Goal: Task Accomplishment & Management: Manage account settings

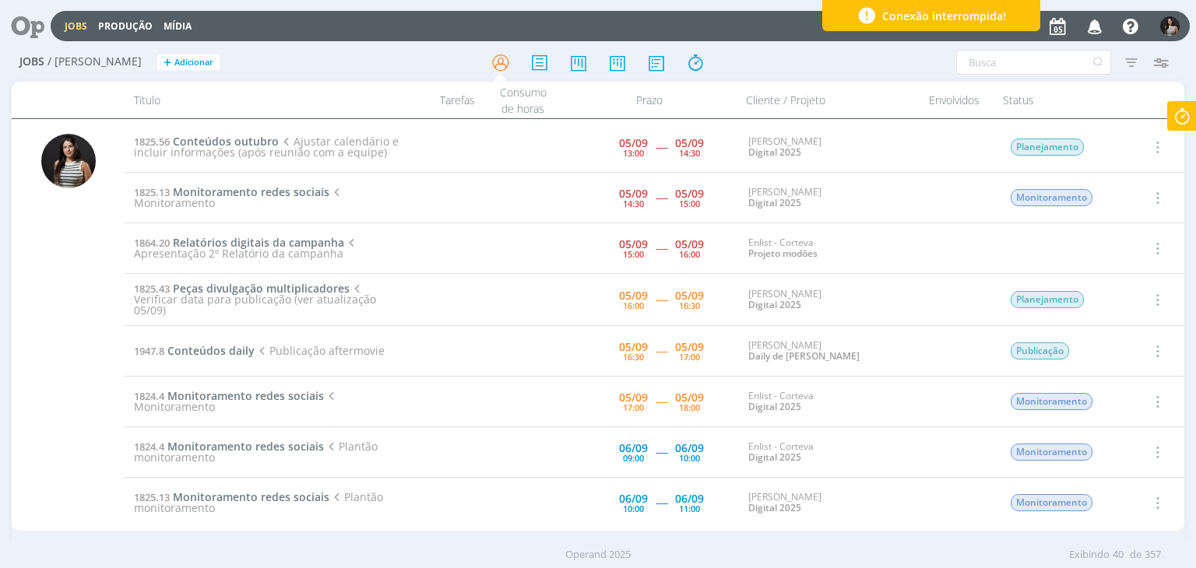
click at [1186, 118] on icon at bounding box center [1182, 116] width 28 height 30
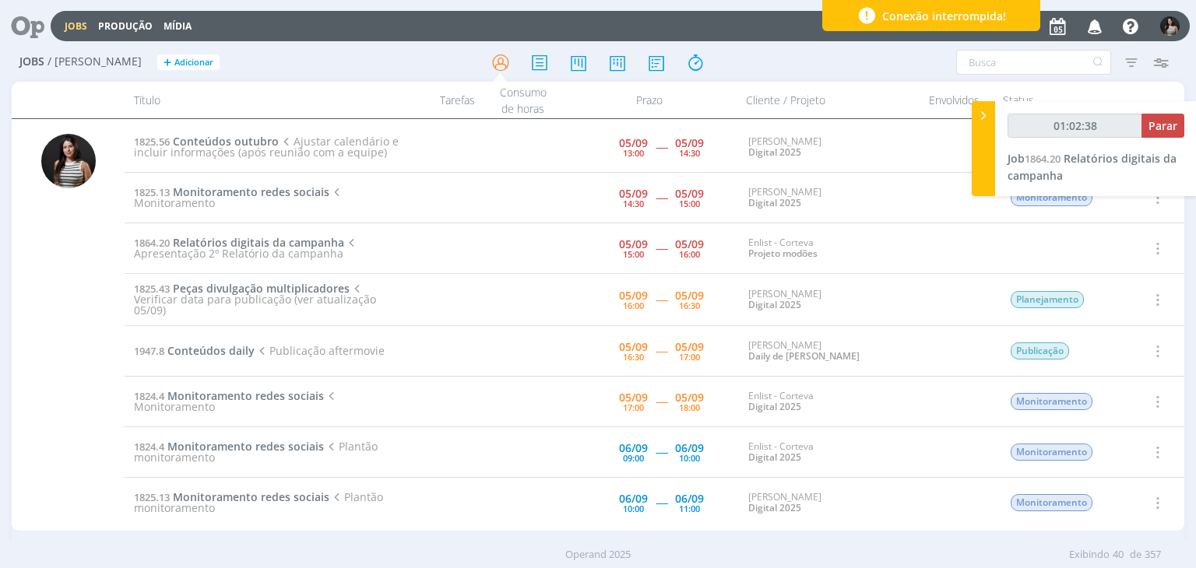
type input "01:02:39"
click at [1158, 121] on span "Parar" at bounding box center [1162, 125] width 29 height 15
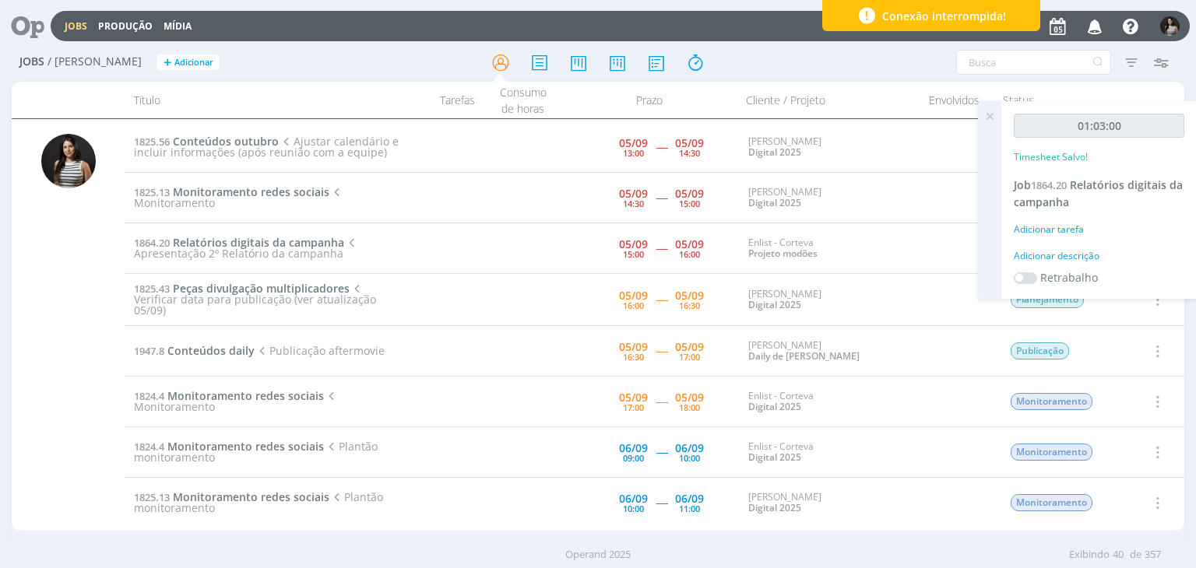
click at [988, 113] on icon at bounding box center [989, 116] width 28 height 30
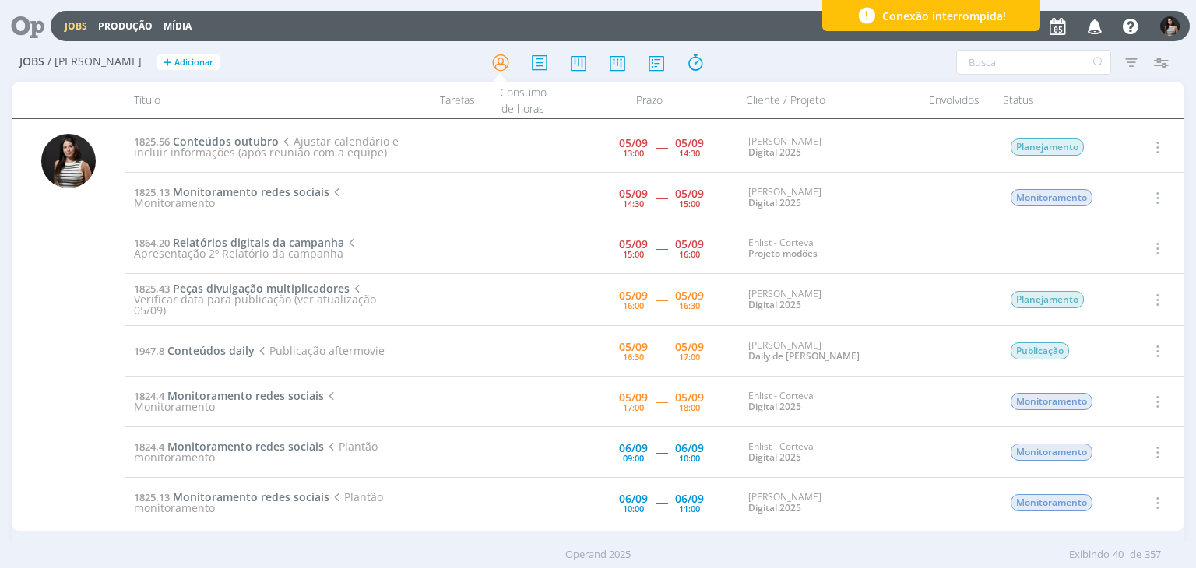
click at [1153, 241] on icon "button" at bounding box center [1155, 248] width 17 height 19
click at [1122, 303] on link "Concluir" at bounding box center [1112, 299] width 123 height 25
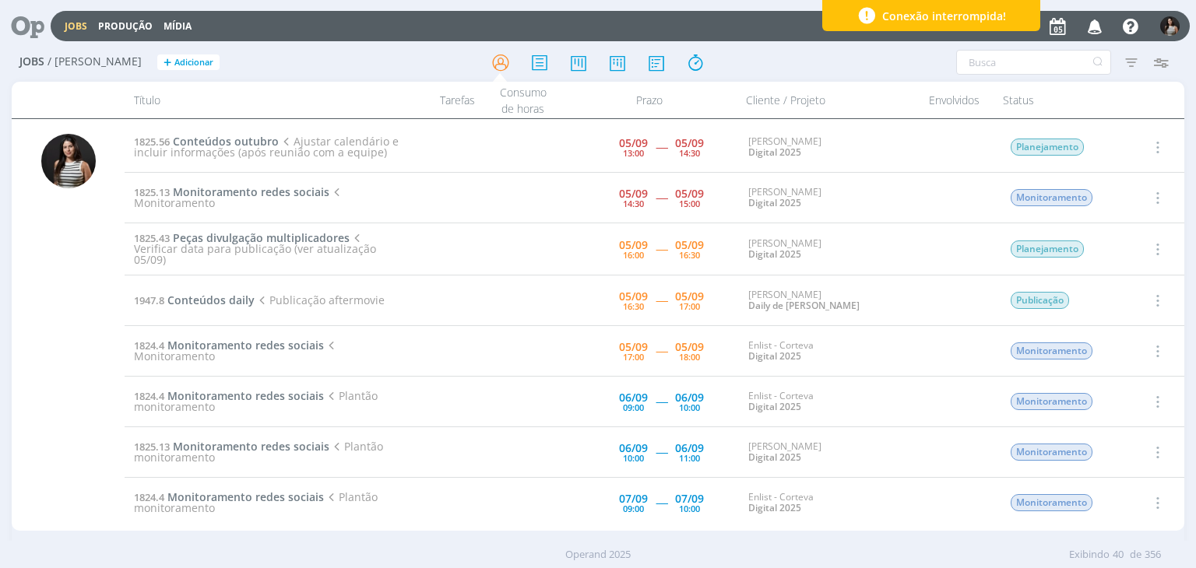
click at [1156, 244] on icon "button" at bounding box center [1155, 249] width 17 height 19
click at [1124, 345] on link "Iniciar timesheet" at bounding box center [1112, 350] width 123 height 25
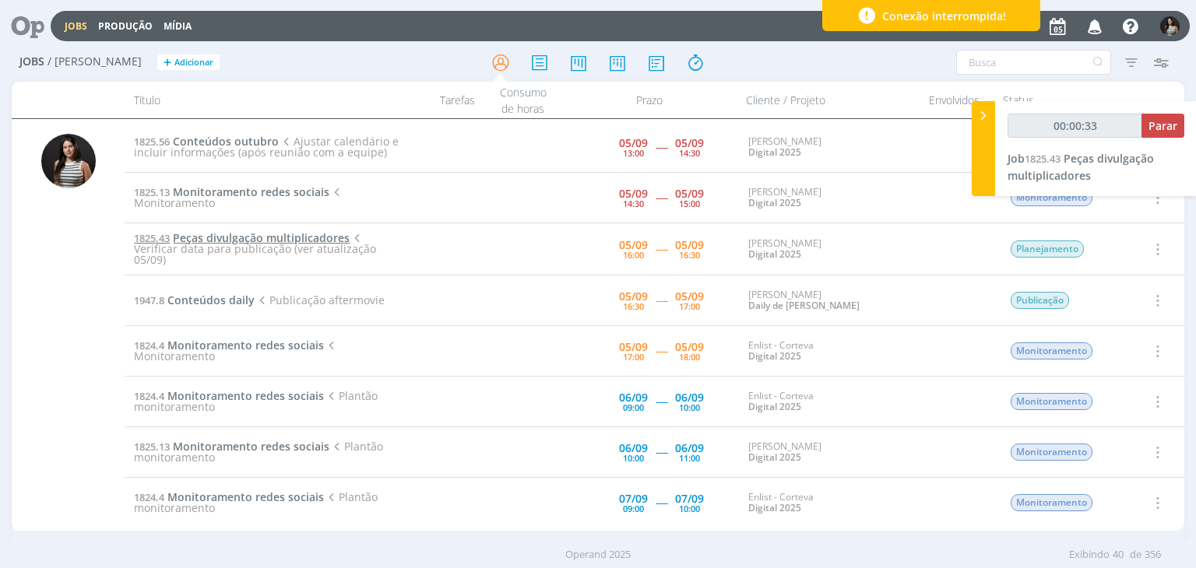
click at [224, 241] on span "Peças divulgação multiplicadores" at bounding box center [261, 237] width 177 height 15
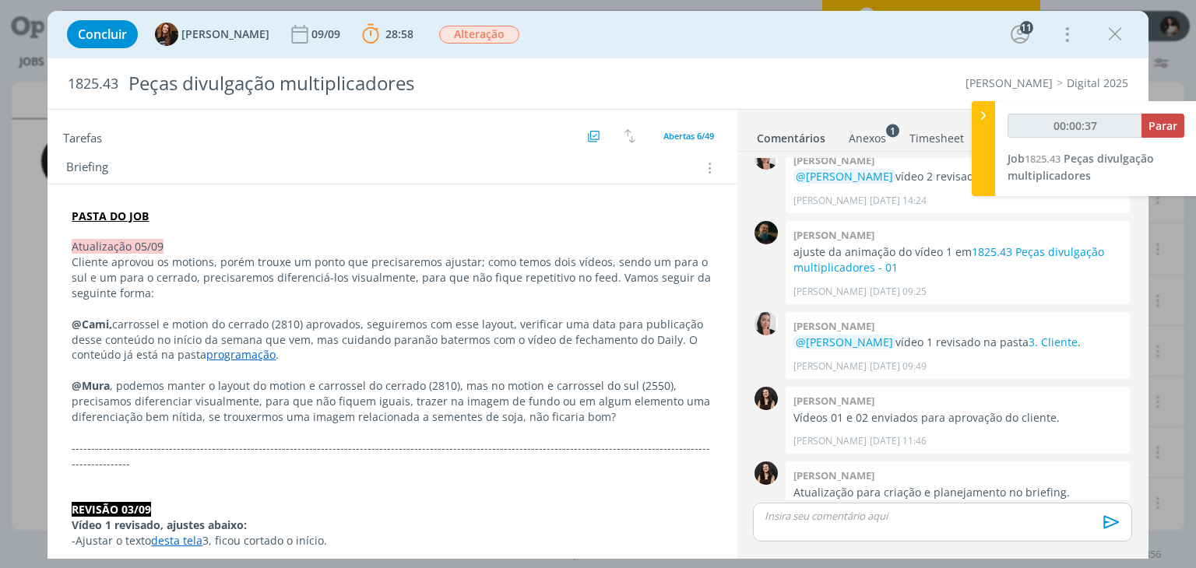
scroll to position [311, 0]
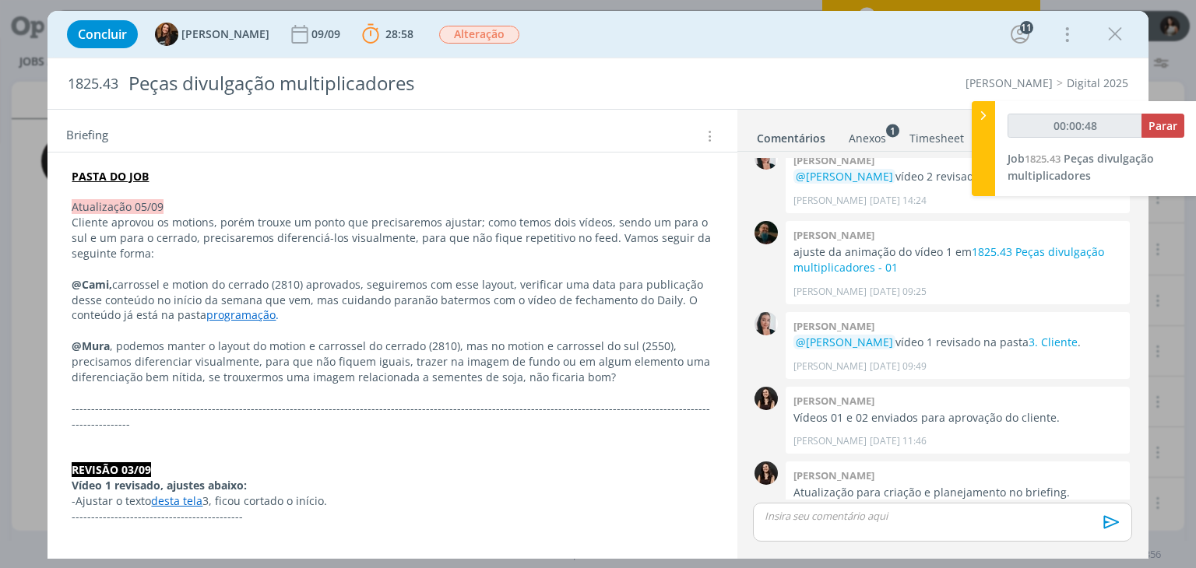
click at [248, 314] on link "programação" at bounding box center [240, 314] width 69 height 15
click at [234, 340] on link "https://sobeae.sharepoint.com/:f:/s/SOBEAE/EjGlirHCgshGhCtG7z0vUEIBs7pYkxcck2y1…" at bounding box center [193, 346] width 118 height 20
click at [504, 314] on p "@Cami, carrossel e motion do cerrado (2810) aprovados, seguiremos com esse layo…" at bounding box center [391, 301] width 639 height 47
click at [1179, 121] on button "Parar" at bounding box center [1162, 126] width 43 height 24
type input "00:12:00"
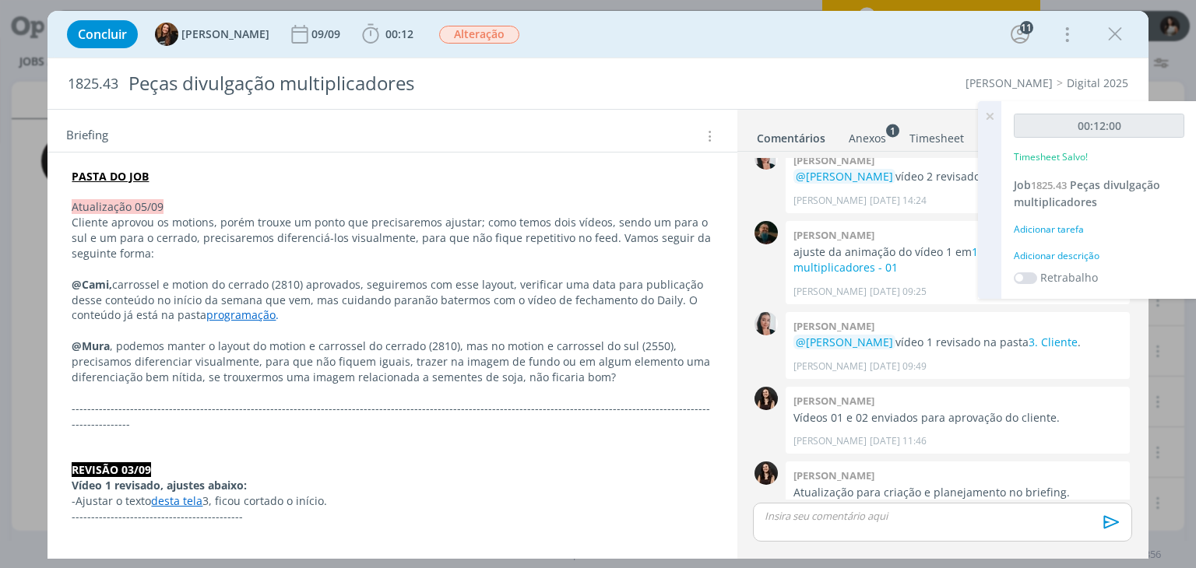
click at [996, 116] on icon at bounding box center [989, 116] width 28 height 30
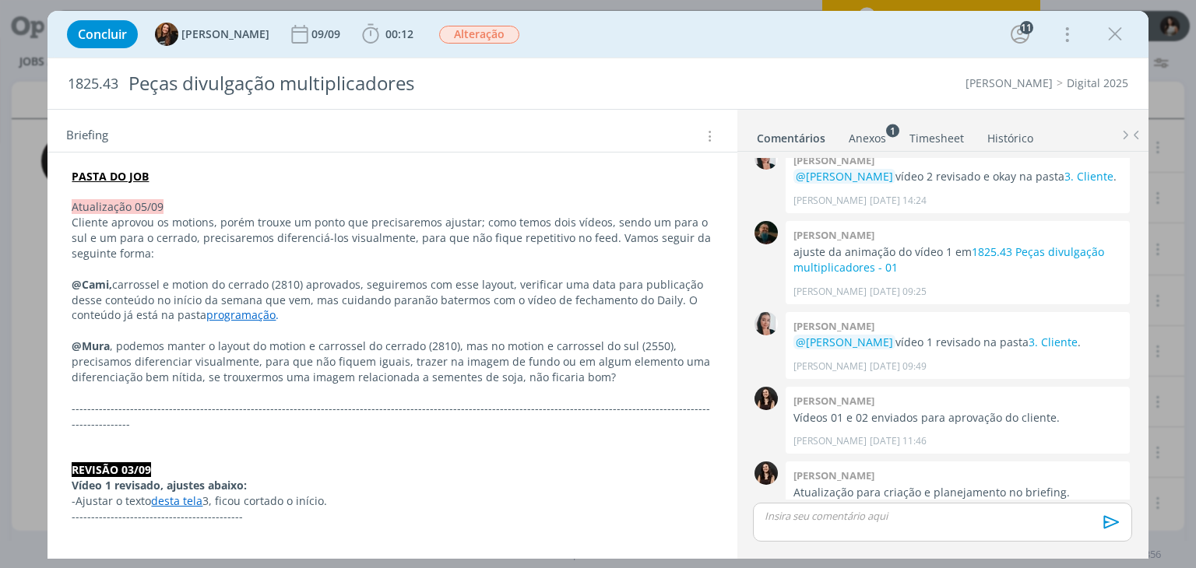
click at [951, 136] on link "Timesheet" at bounding box center [936, 135] width 56 height 23
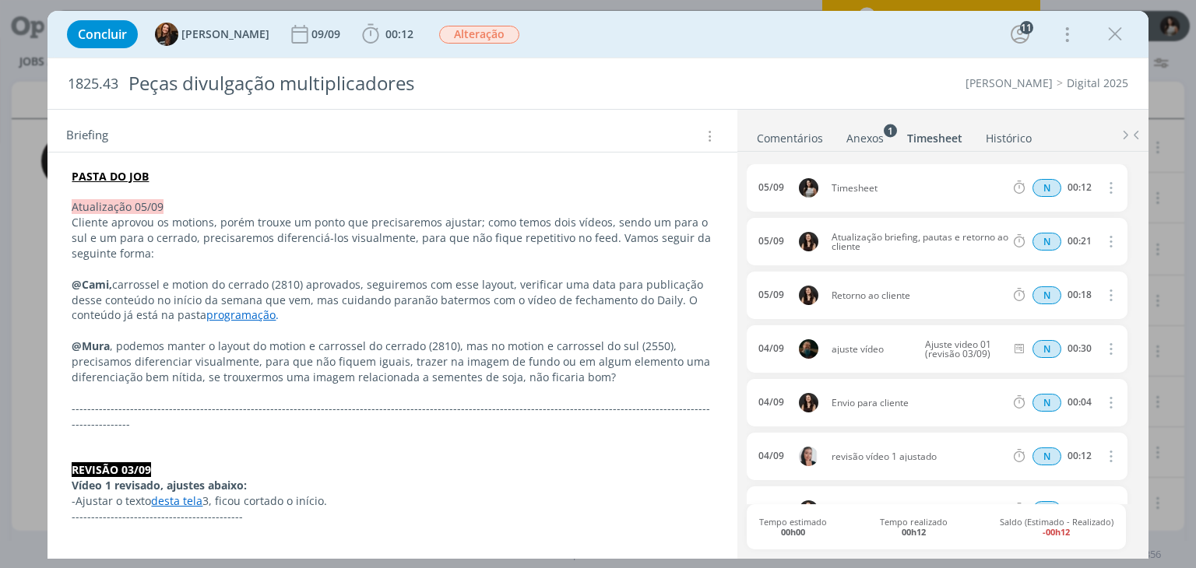
click at [1110, 188] on icon "dialog" at bounding box center [1109, 187] width 17 height 19
click at [1054, 234] on link "Editar" at bounding box center [1065, 239] width 123 height 25
drag, startPoint x: 898, startPoint y: 189, endPoint x: 810, endPoint y: 201, distance: 88.0
click at [810, 201] on div "05/09 16:18 Timesheet Selecione a tarefa N 00:12" at bounding box center [937, 187] width 380 height 47
click at [799, 111] on ul "Comentários Anexos 1 Timesheet Histórico" at bounding box center [942, 131] width 411 height 42
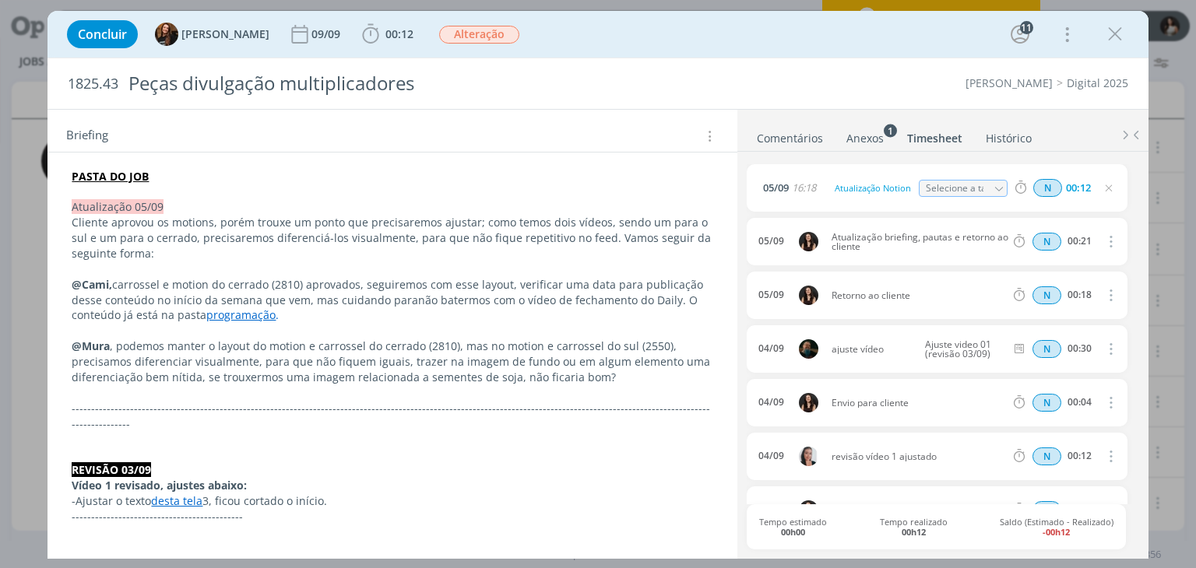
click at [795, 132] on link "Comentários" at bounding box center [790, 135] width 68 height 23
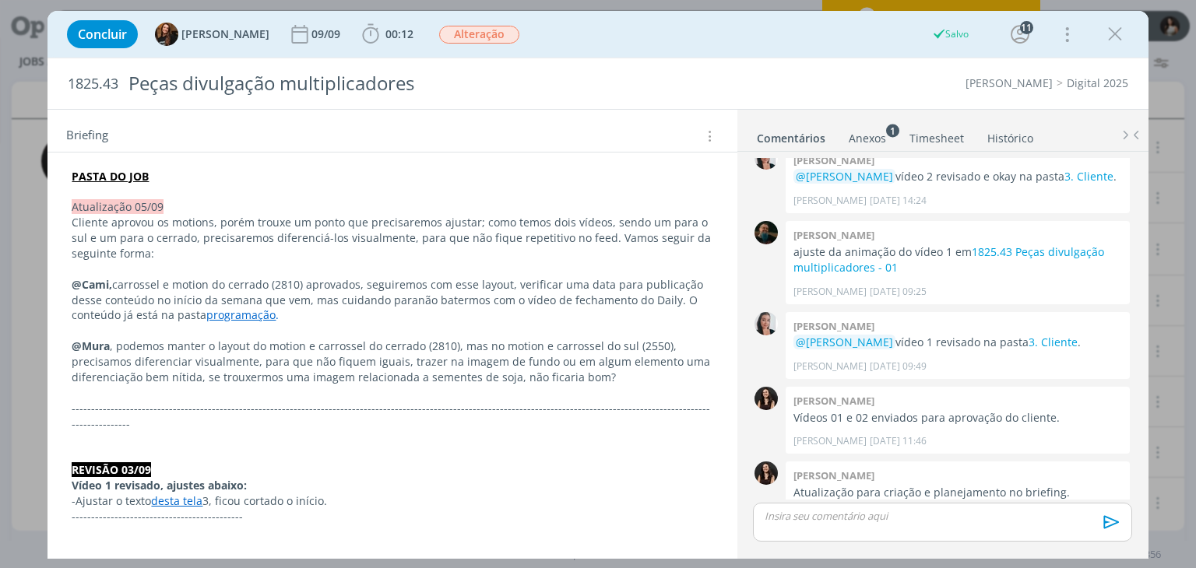
click at [825, 527] on div "dialog" at bounding box center [942, 522] width 378 height 39
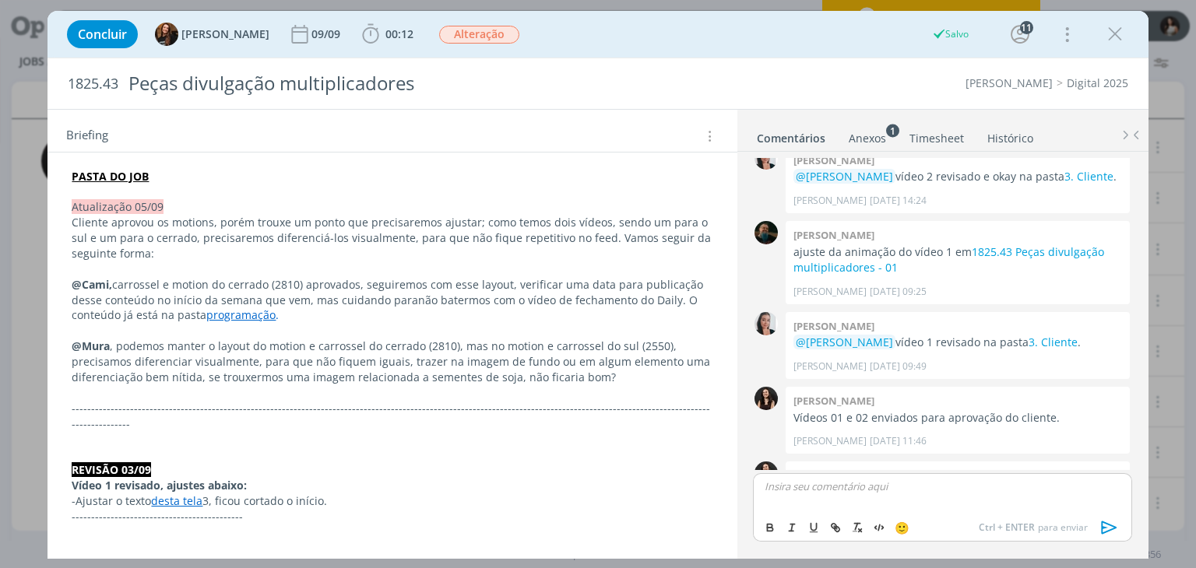
scroll to position [1613, 0]
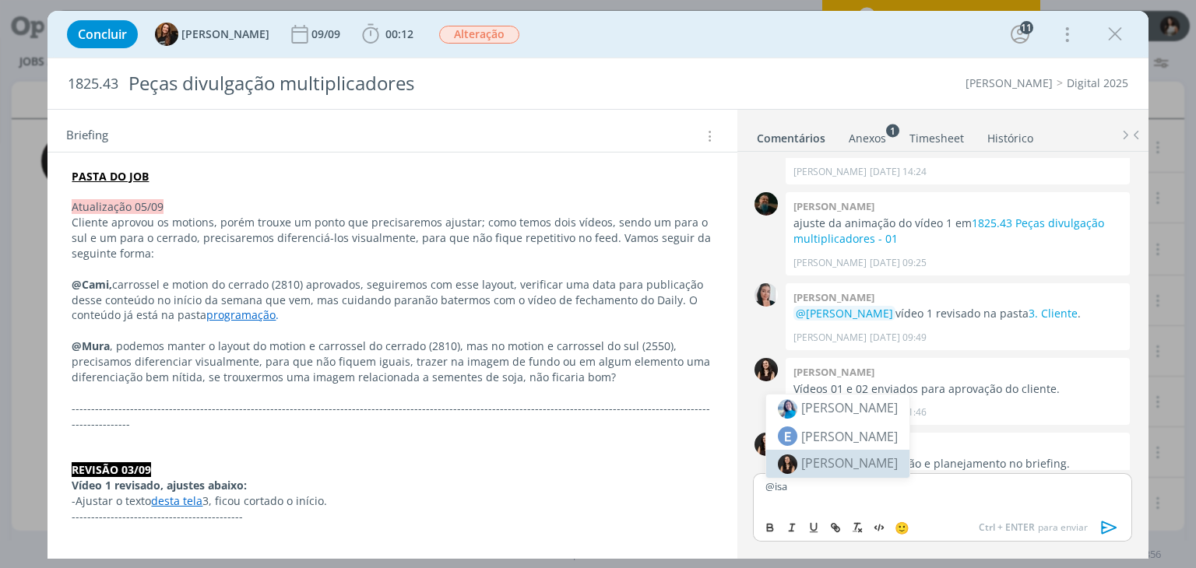
click at [842, 462] on span "[PERSON_NAME]" at bounding box center [849, 463] width 97 height 17
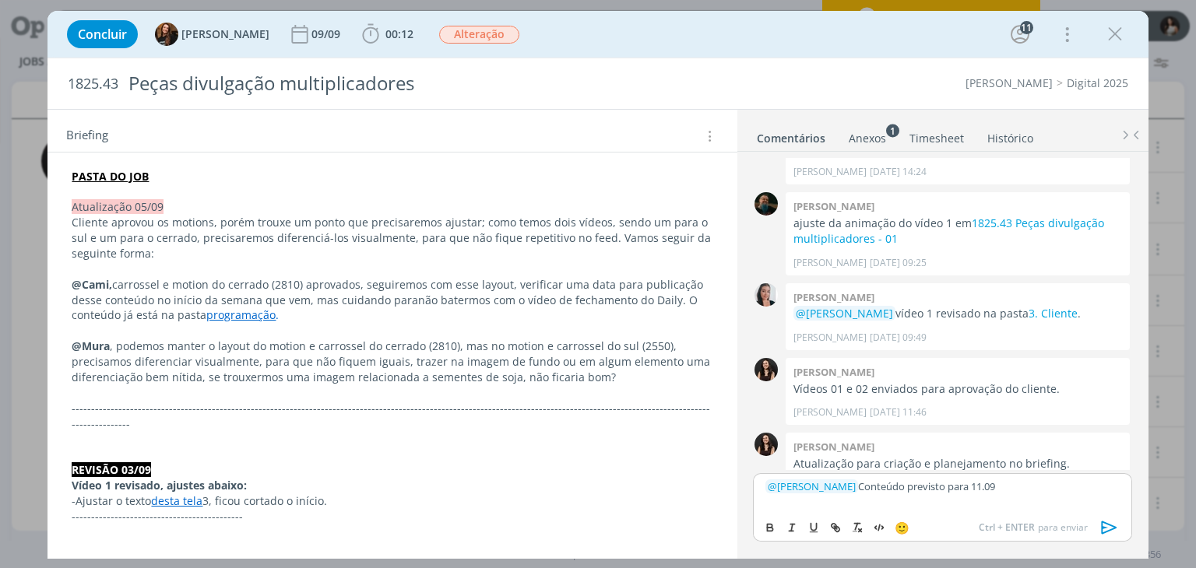
click at [1111, 524] on icon "dialog" at bounding box center [1109, 527] width 23 height 23
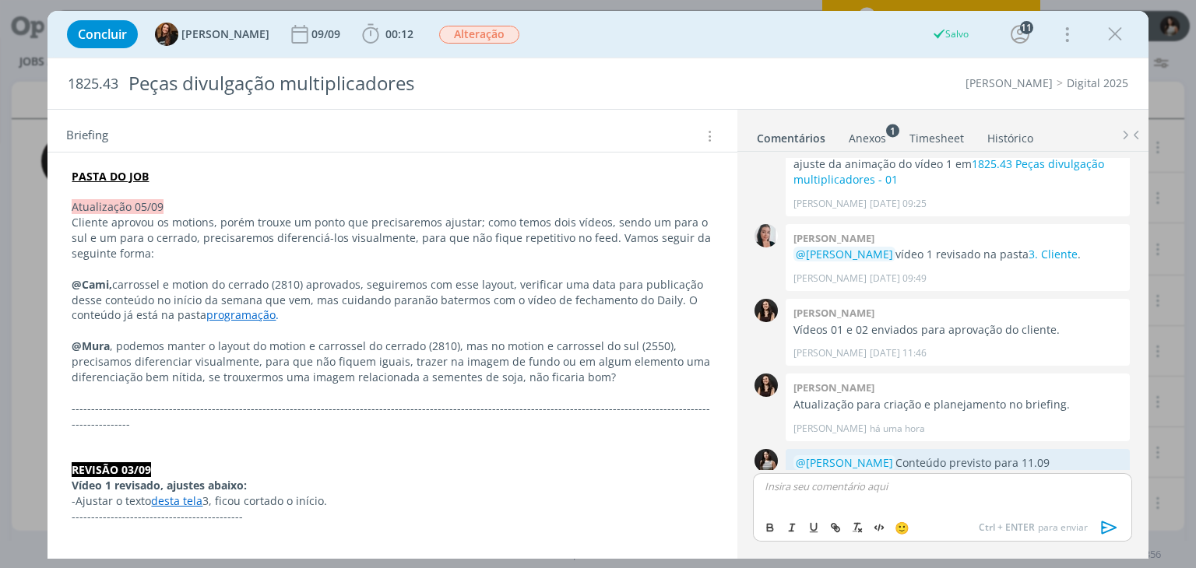
click at [947, 138] on link "Timesheet" at bounding box center [936, 135] width 56 height 23
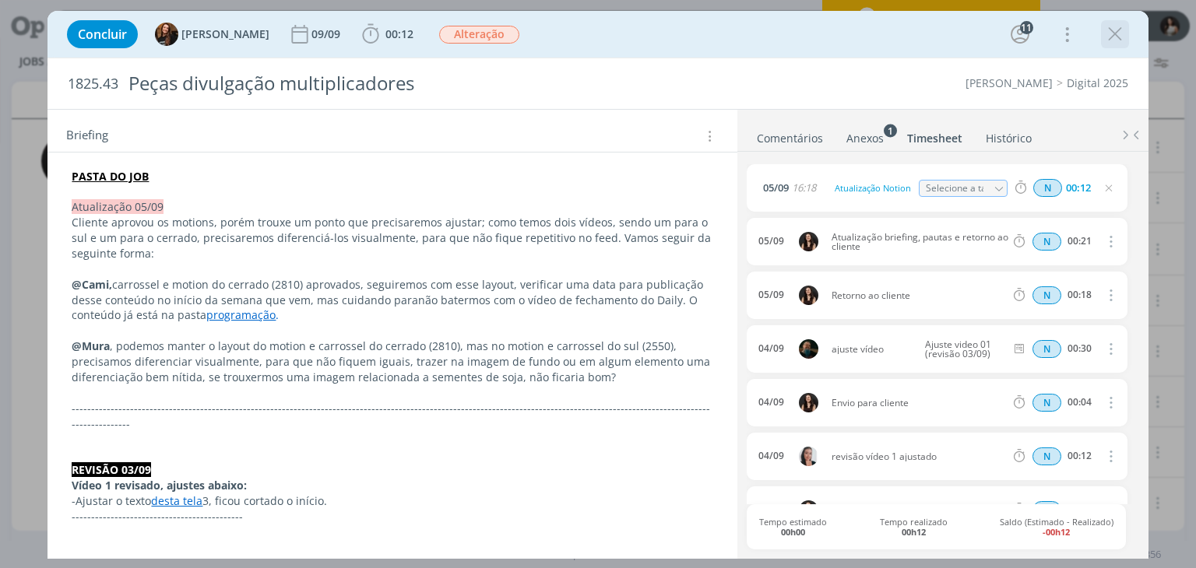
click at [1121, 37] on icon "dialog" at bounding box center [1114, 34] width 23 height 23
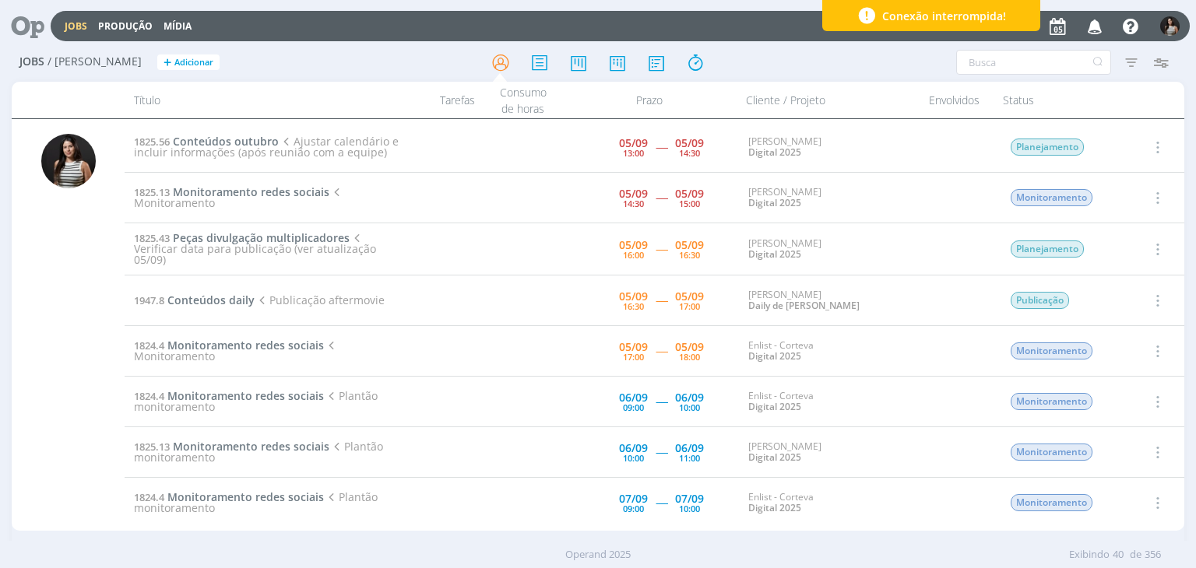
click at [1151, 245] on icon "button" at bounding box center [1155, 249] width 17 height 19
click at [1118, 294] on link "Concluir" at bounding box center [1112, 300] width 123 height 25
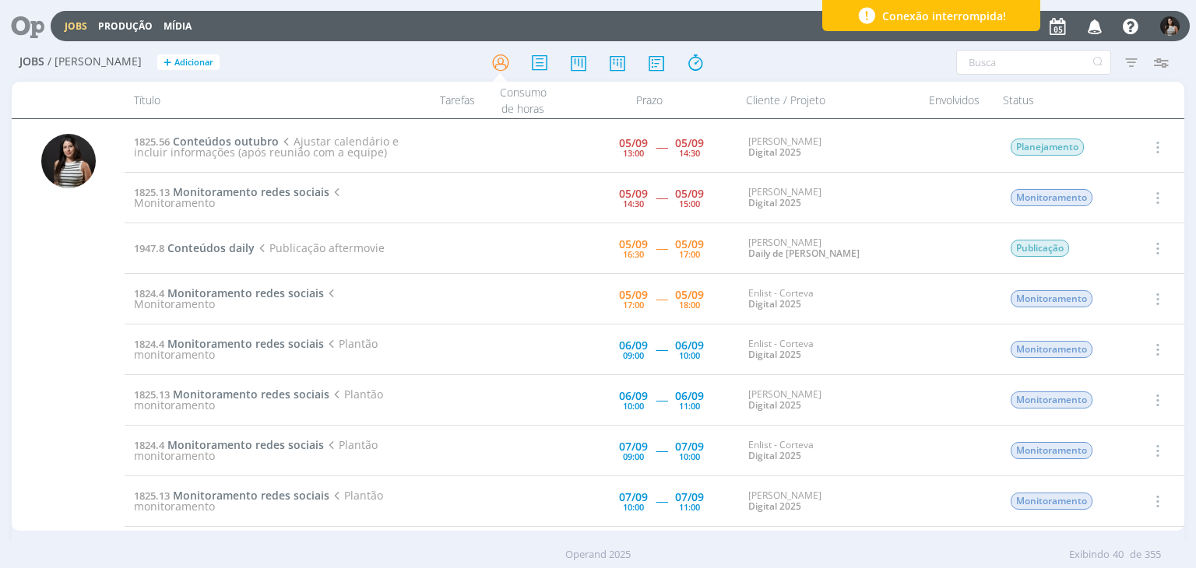
click at [1155, 244] on icon "button" at bounding box center [1155, 248] width 17 height 19
click at [1098, 350] on link "Iniciar timesheet" at bounding box center [1112, 349] width 123 height 25
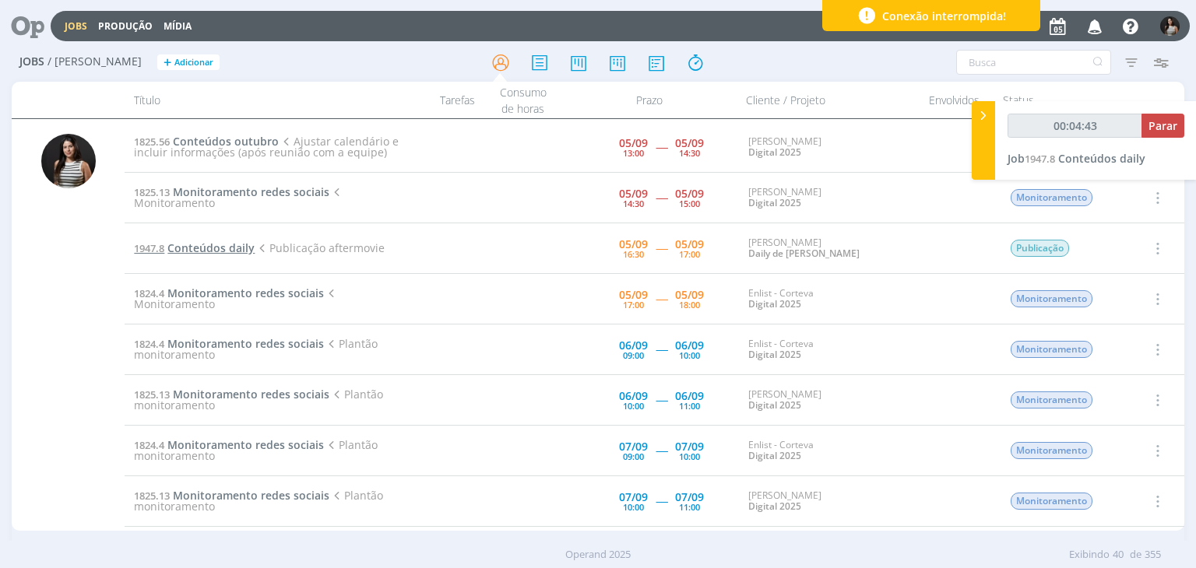
click at [205, 249] on span "Conteúdos daily" at bounding box center [210, 248] width 87 height 15
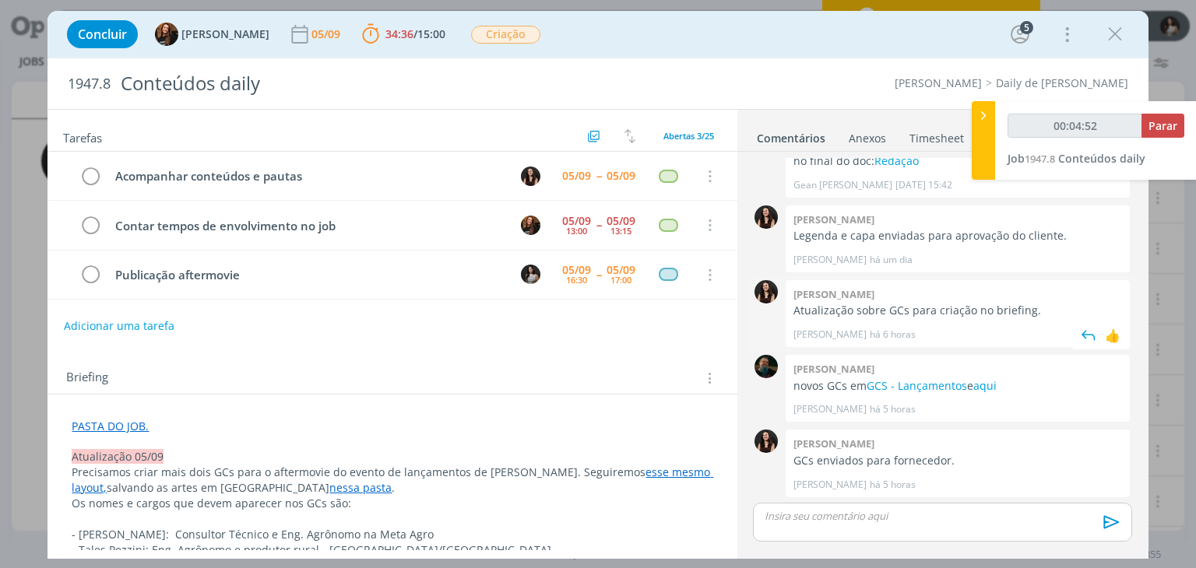
scroll to position [1284, 0]
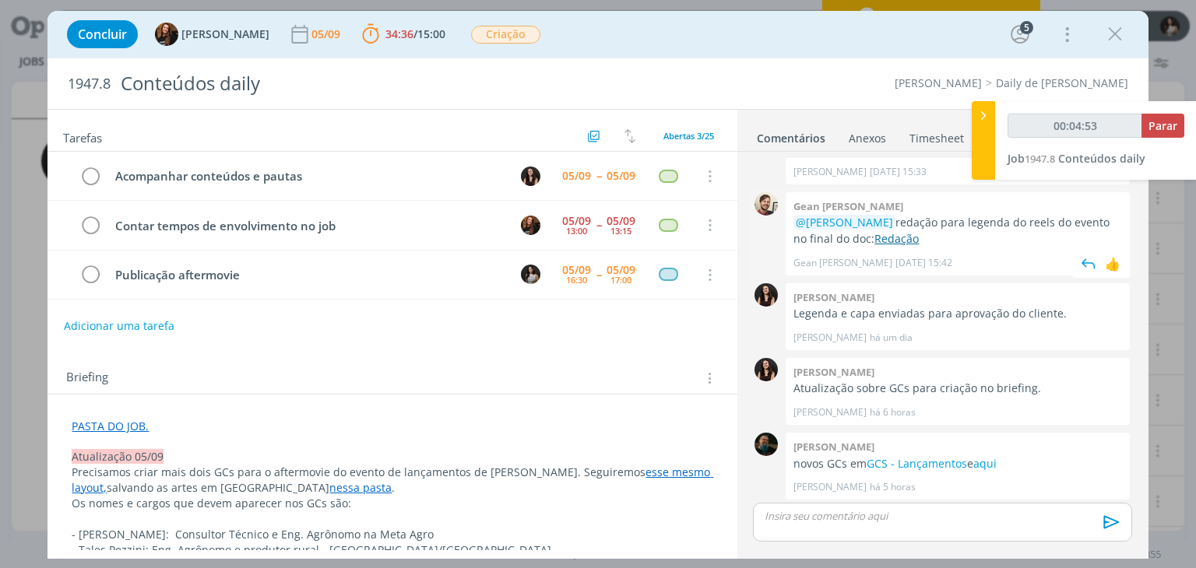
click at [881, 237] on link "Redação" at bounding box center [896, 238] width 44 height 15
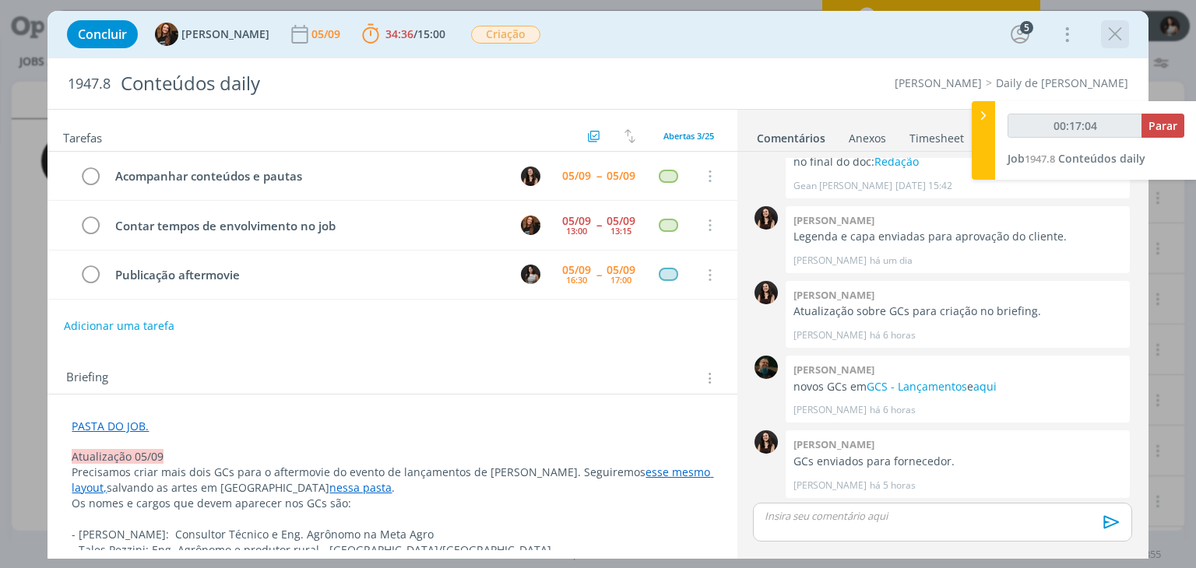
click at [1114, 38] on icon "dialog" at bounding box center [1114, 34] width 23 height 23
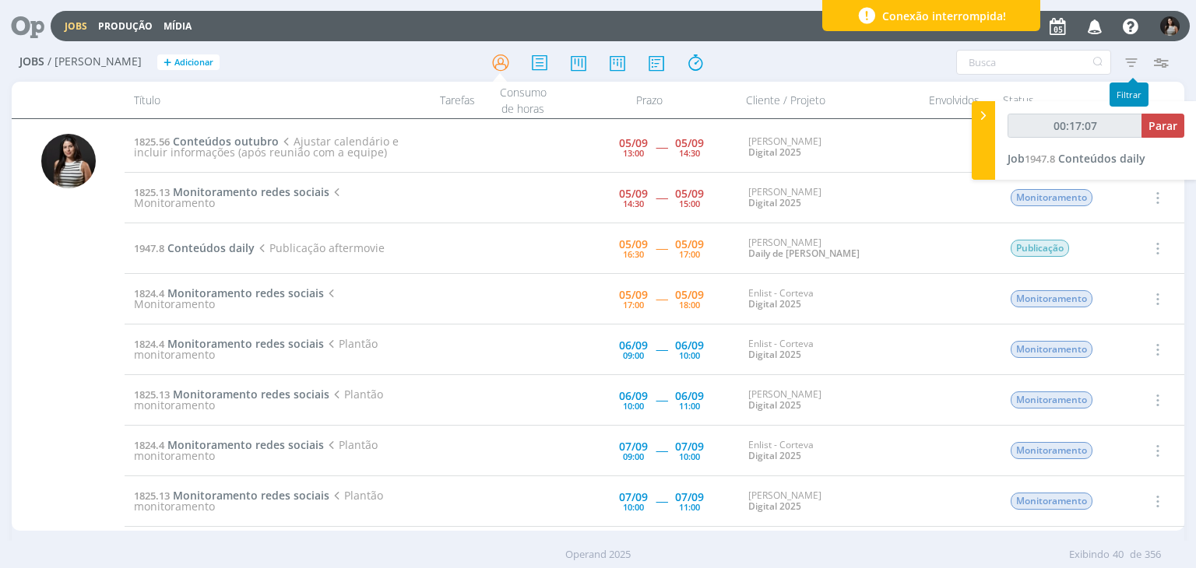
click at [1098, 28] on icon "button" at bounding box center [1094, 25] width 27 height 26
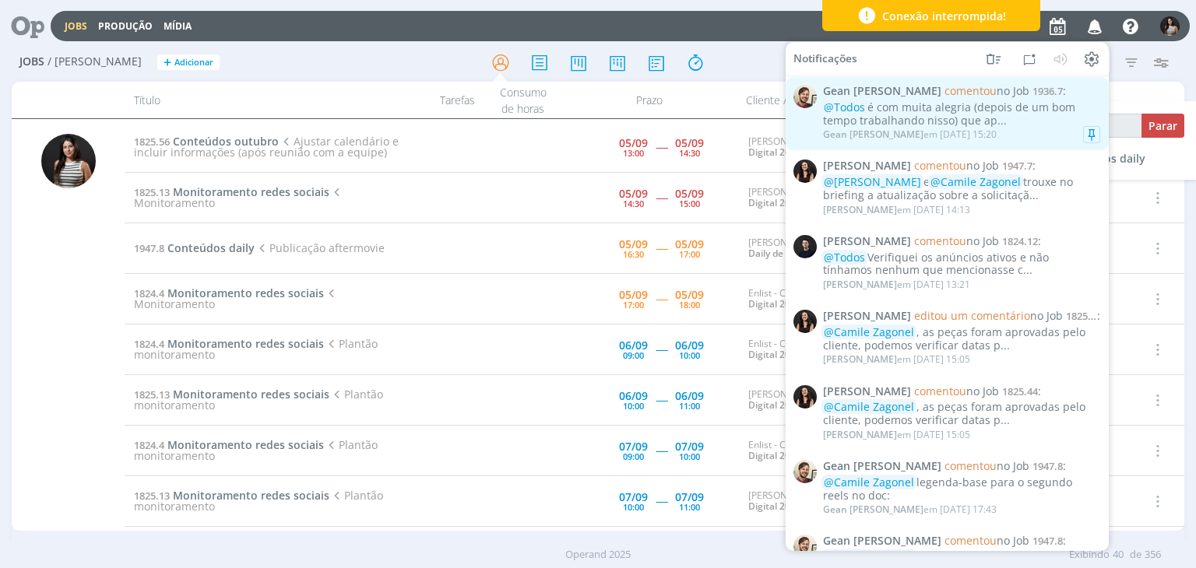
click at [901, 112] on div "@Todos é com muita alegria (depois de um bom tempo trabalhando nisso) que ap..." at bounding box center [961, 114] width 277 height 26
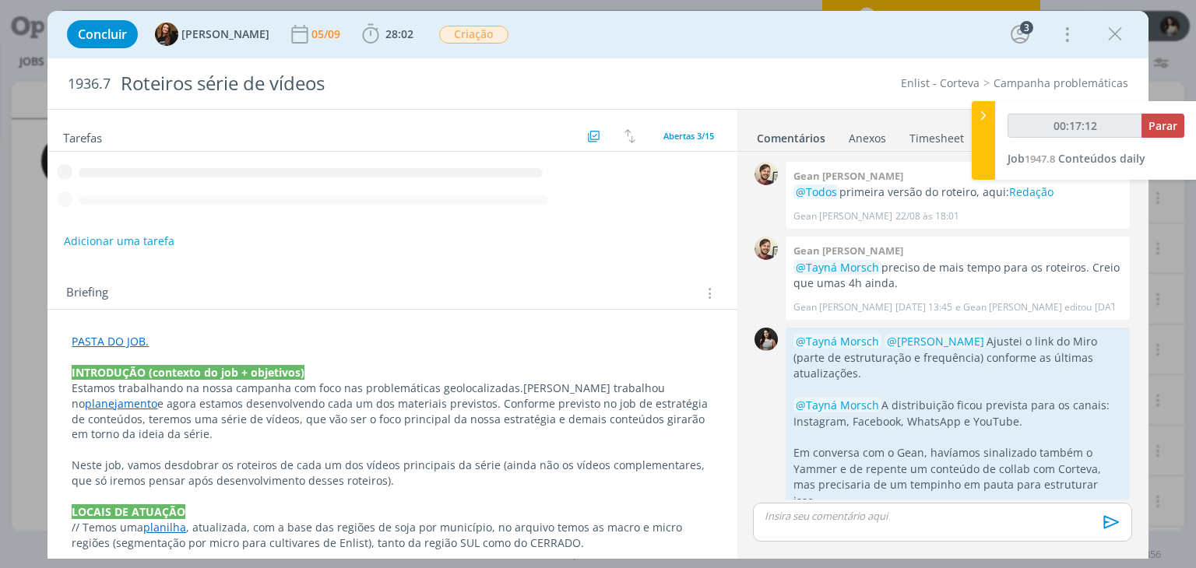
scroll to position [306, 0]
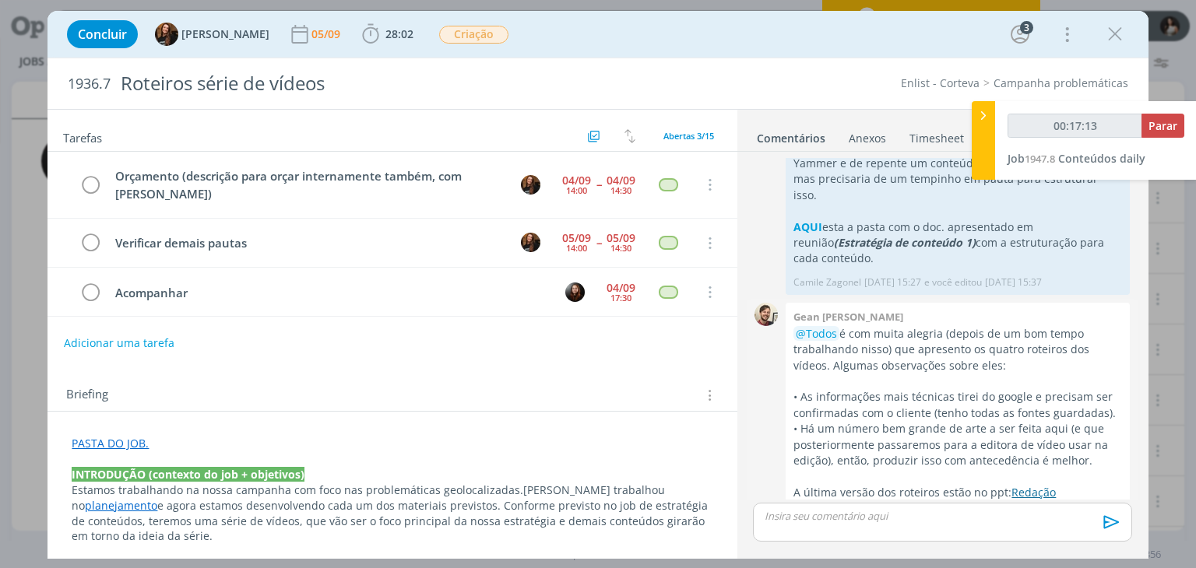
click at [1028, 485] on link "Redação" at bounding box center [1033, 492] width 44 height 15
click at [1121, 33] on icon "dialog" at bounding box center [1114, 34] width 23 height 23
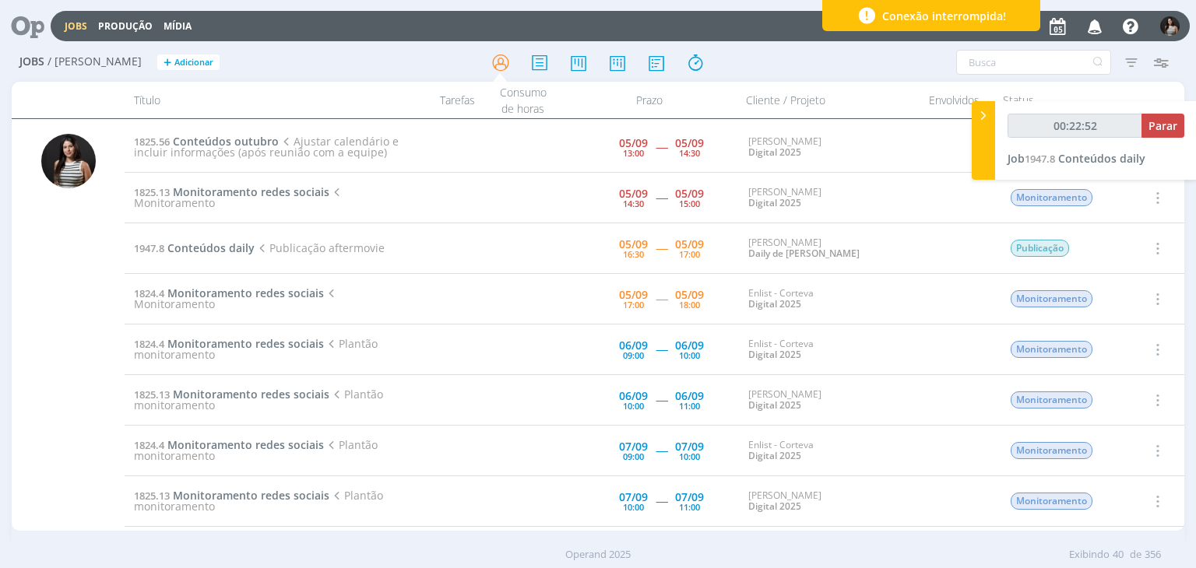
type input "00:22:53"
click at [1161, 130] on span "Parar" at bounding box center [1162, 125] width 29 height 15
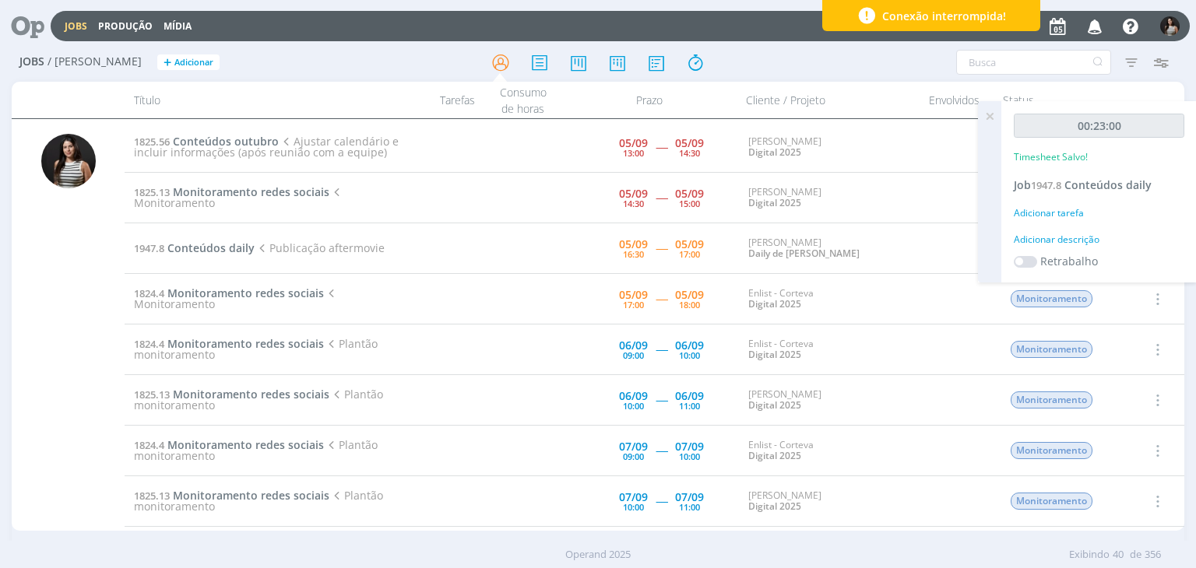
click at [995, 116] on icon at bounding box center [989, 116] width 28 height 30
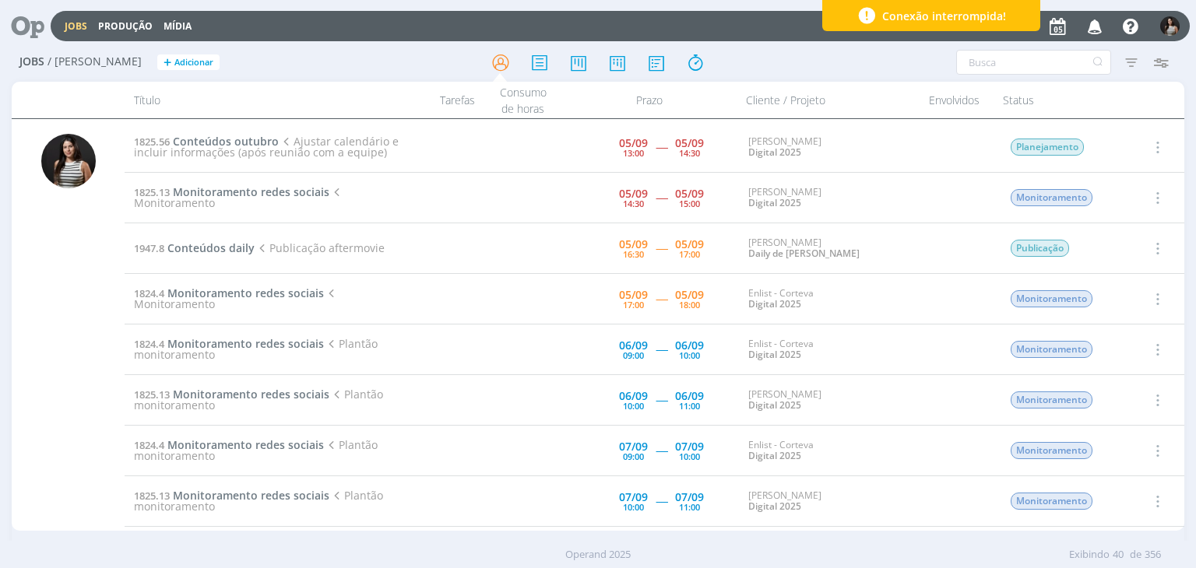
click at [1152, 192] on icon "button" at bounding box center [1155, 197] width 17 height 19
click at [1074, 299] on link "Iniciar timesheet" at bounding box center [1112, 298] width 123 height 25
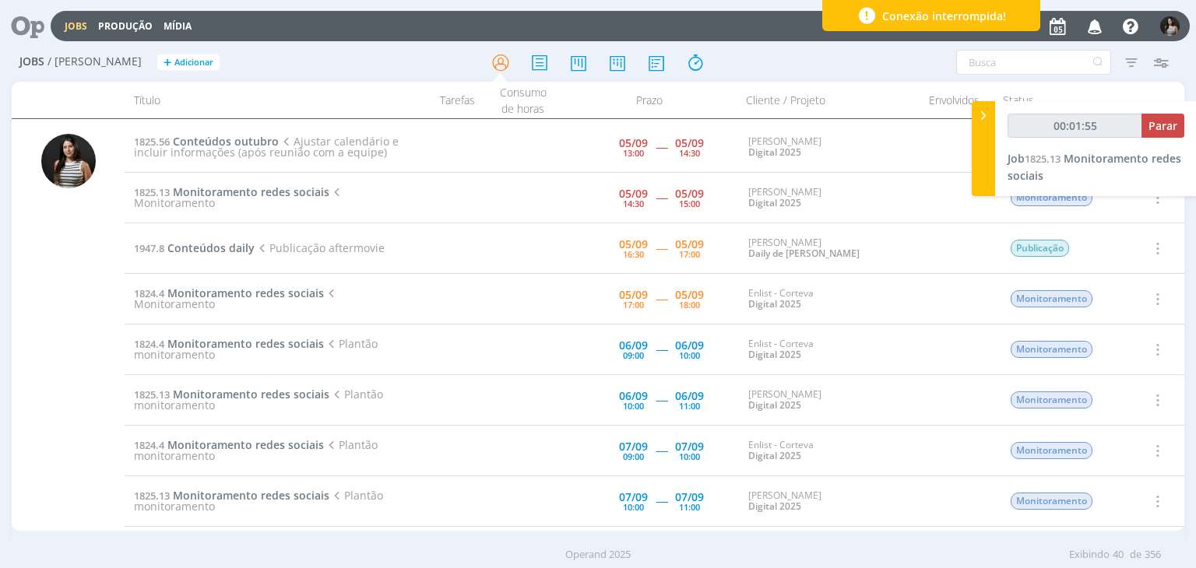
click at [1152, 247] on icon "button" at bounding box center [1155, 248] width 17 height 19
click at [1133, 296] on link "Concluir" at bounding box center [1112, 299] width 123 height 25
click at [1165, 128] on span "Parar" at bounding box center [1162, 125] width 29 height 15
type input "00:32:00"
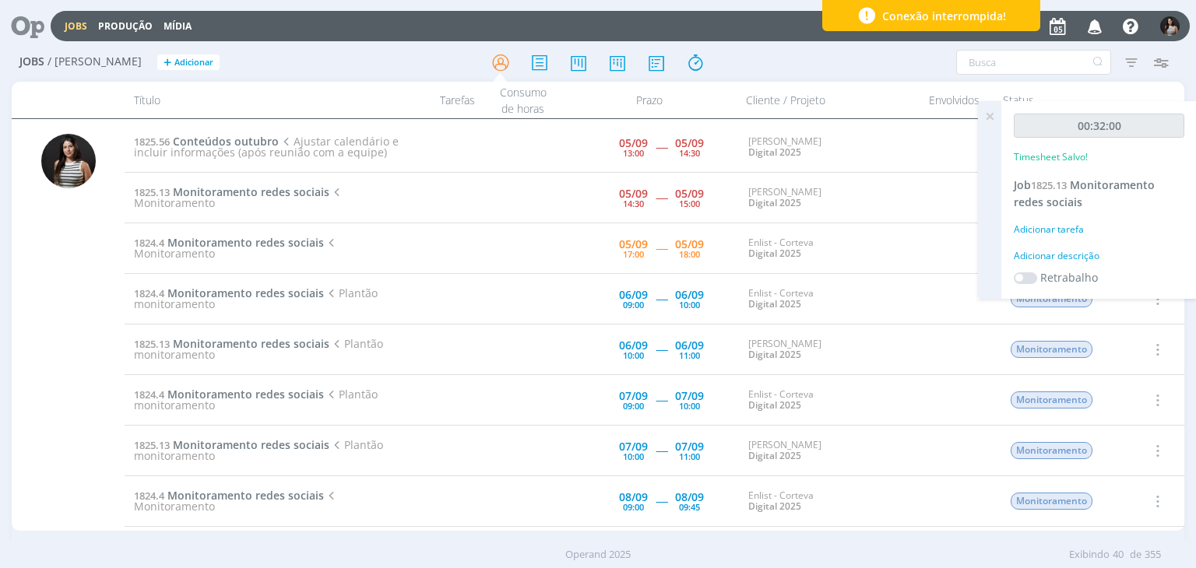
click at [989, 116] on icon at bounding box center [989, 116] width 28 height 30
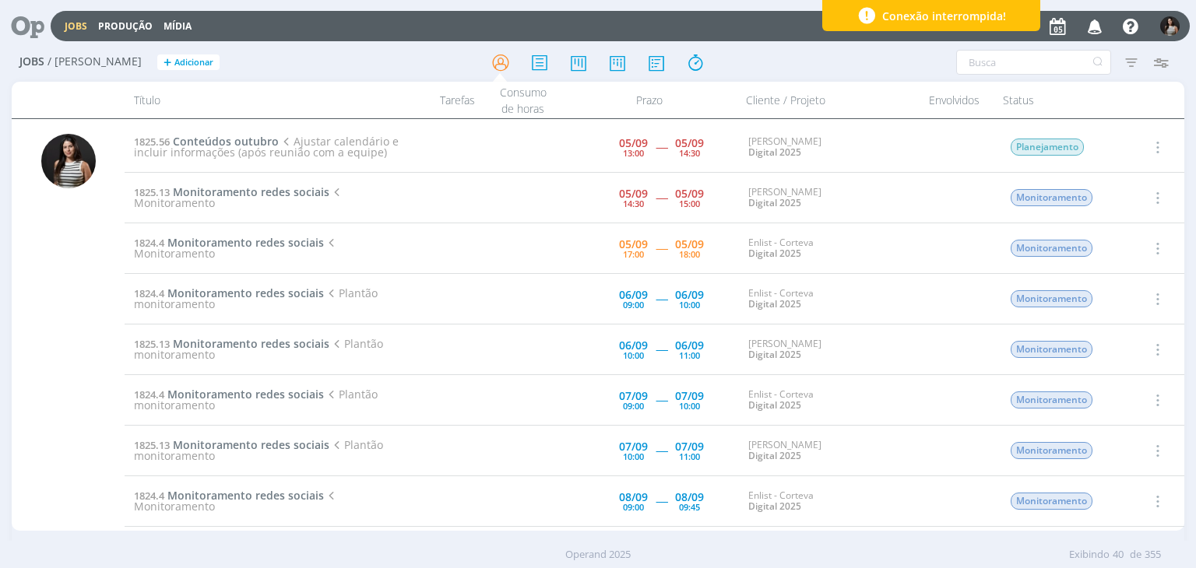
click at [1156, 199] on icon "button" at bounding box center [1155, 197] width 17 height 19
click at [1114, 253] on link "Concluir" at bounding box center [1112, 249] width 123 height 25
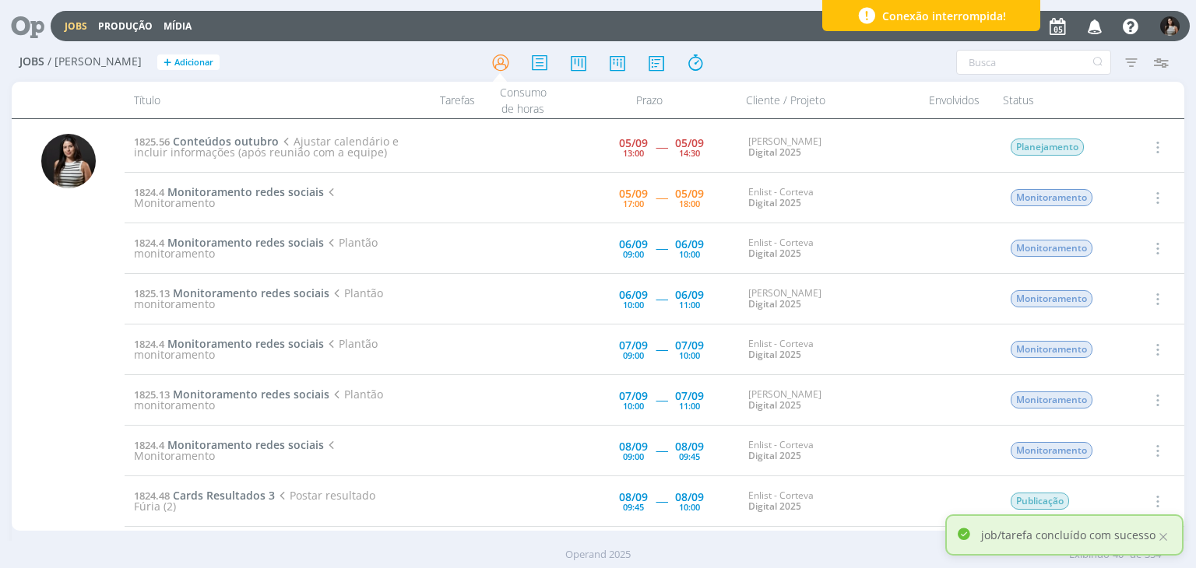
click at [1153, 196] on icon "button" at bounding box center [1155, 197] width 17 height 19
click at [1107, 295] on link "Iniciar timesheet" at bounding box center [1112, 298] width 123 height 25
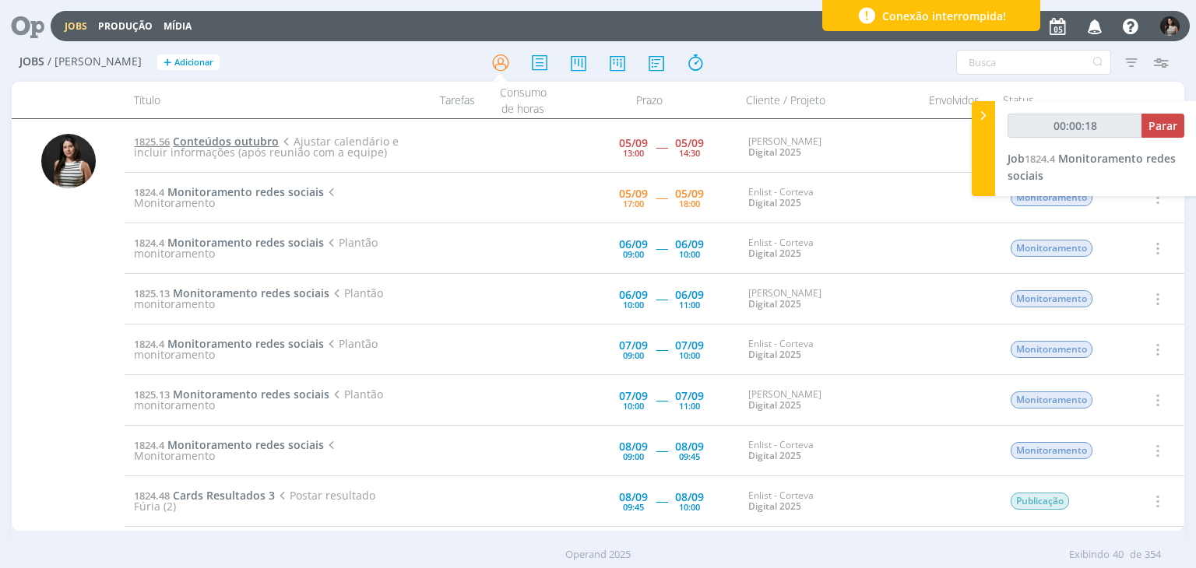
click at [239, 142] on span "Conteúdos outubro" at bounding box center [226, 141] width 106 height 15
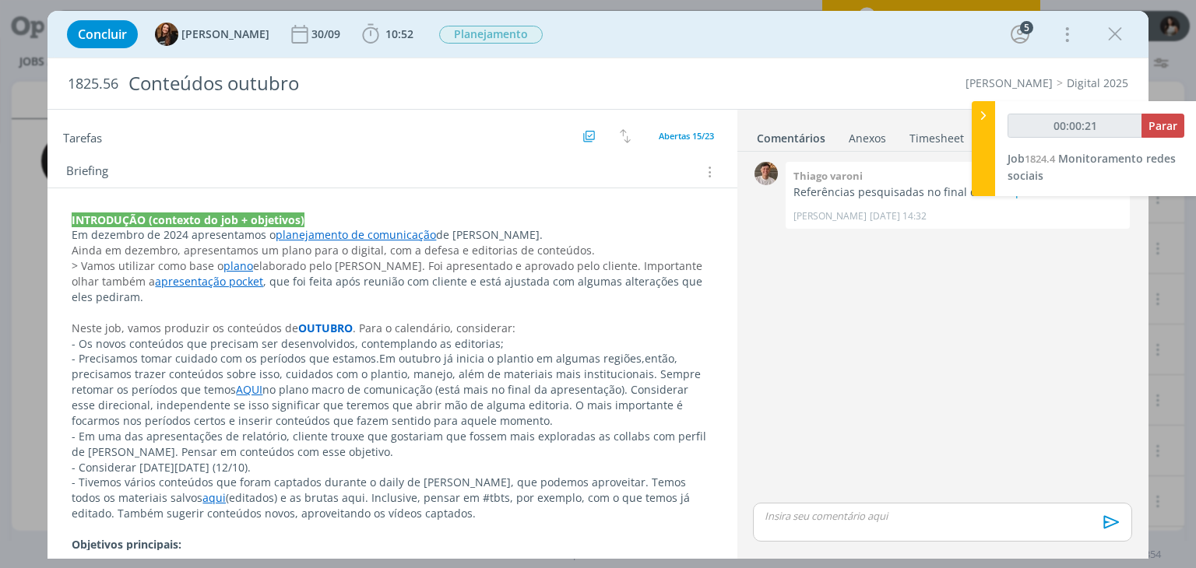
scroll to position [311, 0]
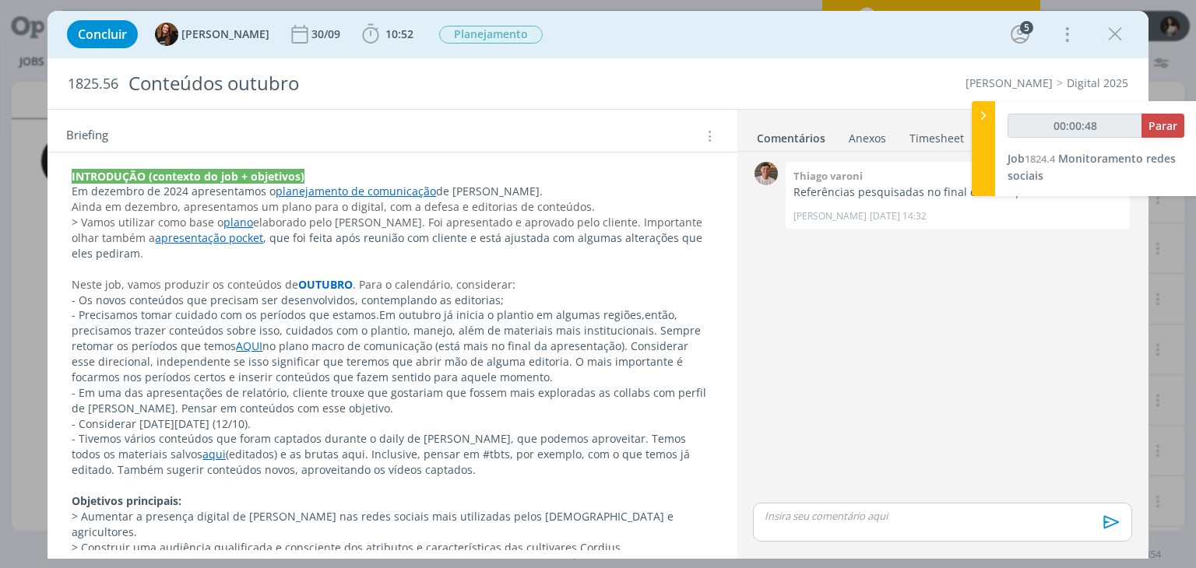
click at [202, 454] on link "aqui" at bounding box center [213, 454] width 23 height 15
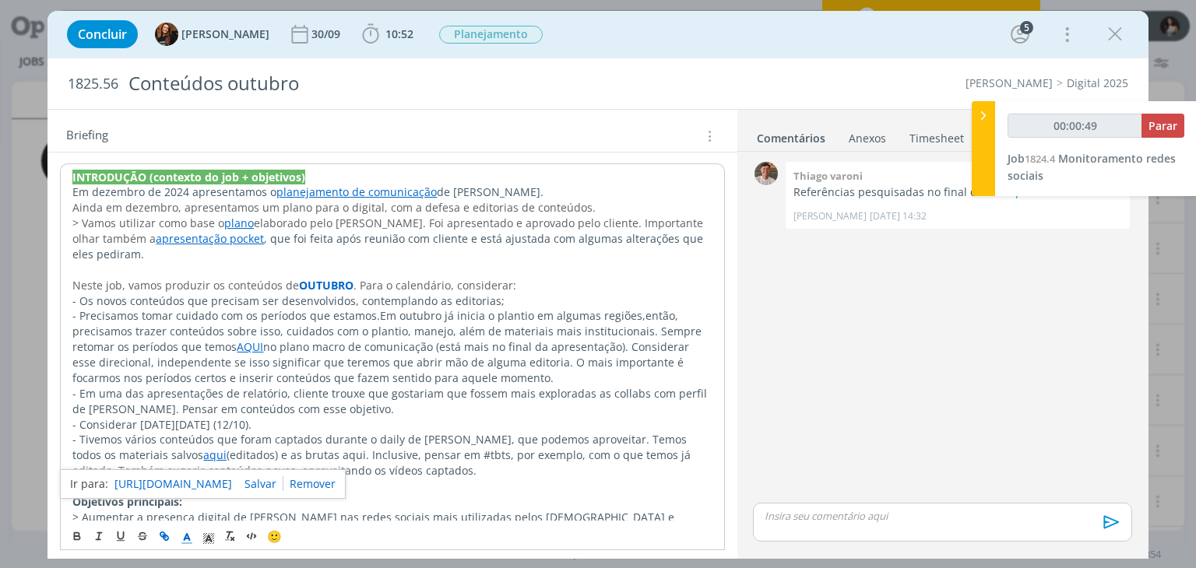
click at [164, 487] on link "https://sobeae.sharepoint.com/:f:/s/SOBEAE/ErrpyYbxlMBHnICjDCZ5pBgBrO09cdVgc_b7…" at bounding box center [173, 484] width 118 height 20
click at [1114, 44] on icon "dialog" at bounding box center [1114, 34] width 23 height 23
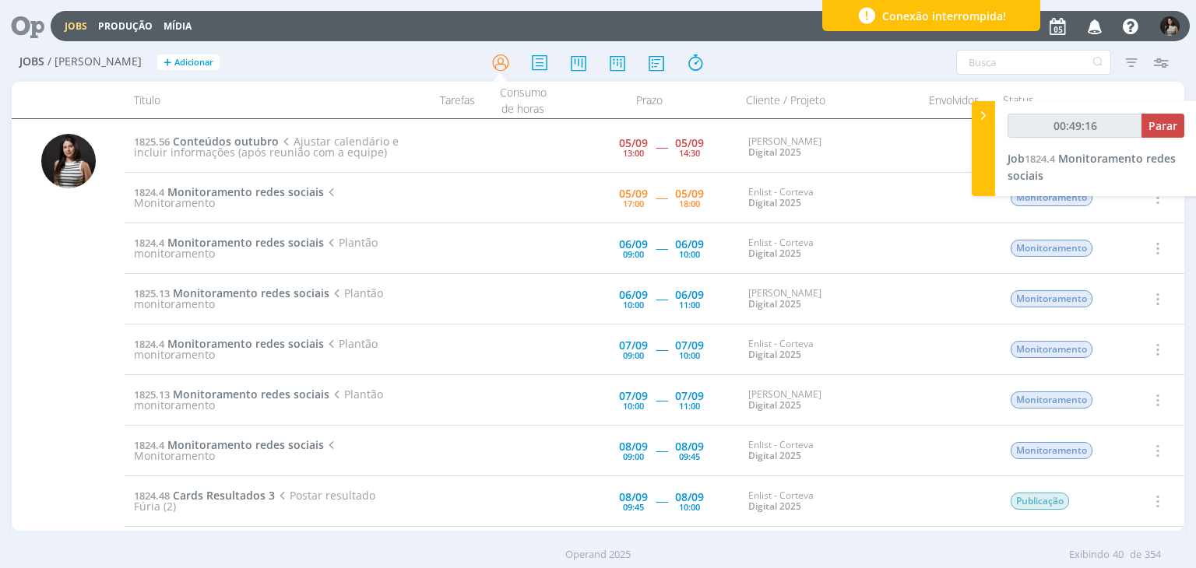
type input "00:49:17"
click at [1148, 121] on span "Parar" at bounding box center [1162, 125] width 29 height 15
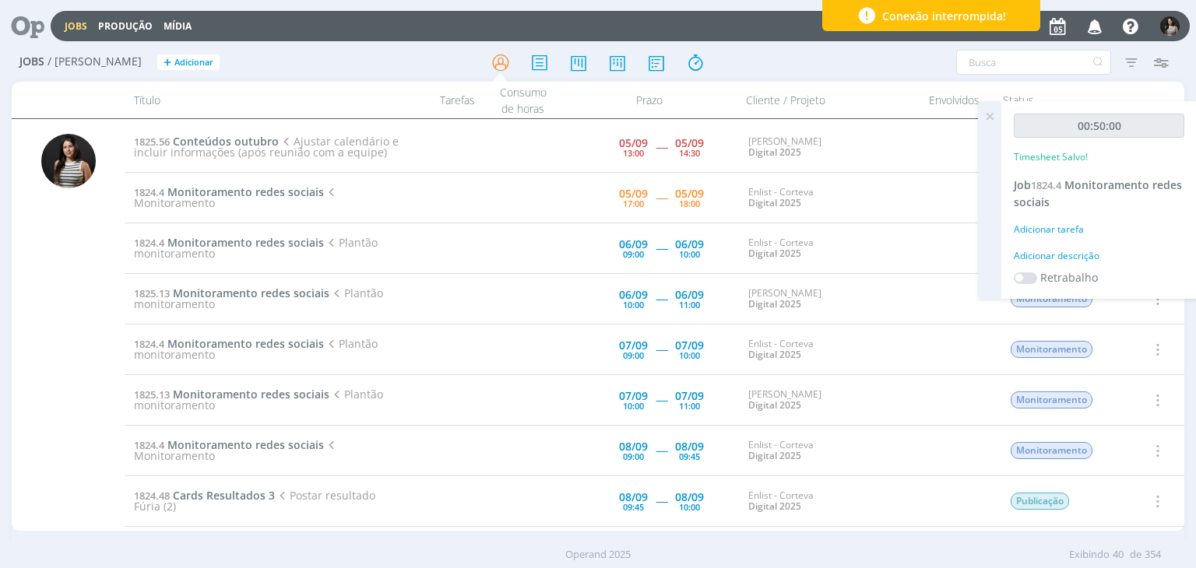
click at [992, 113] on icon at bounding box center [989, 116] width 28 height 30
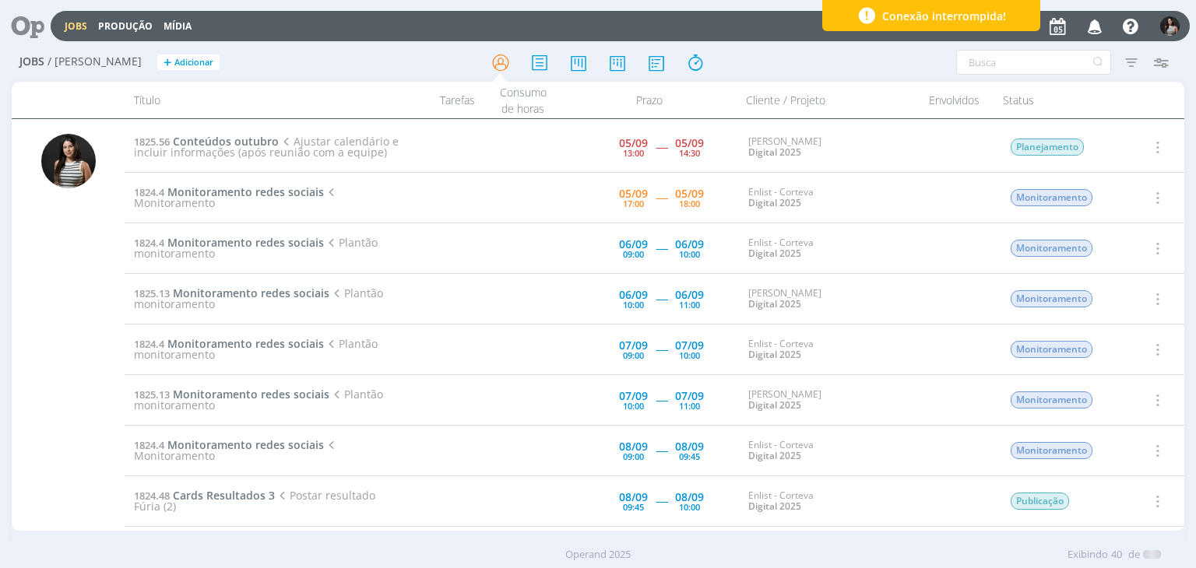
click at [1151, 191] on icon "button" at bounding box center [1155, 197] width 17 height 19
click at [0, 0] on link "Concluir" at bounding box center [0, 0] width 0 height 0
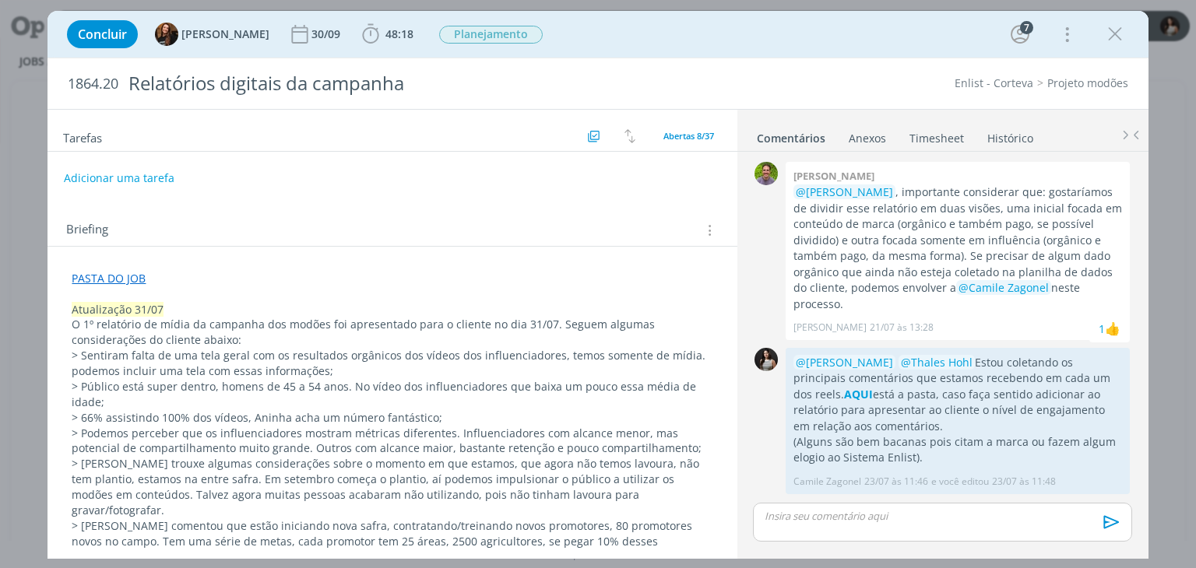
scroll to position [724, 0]
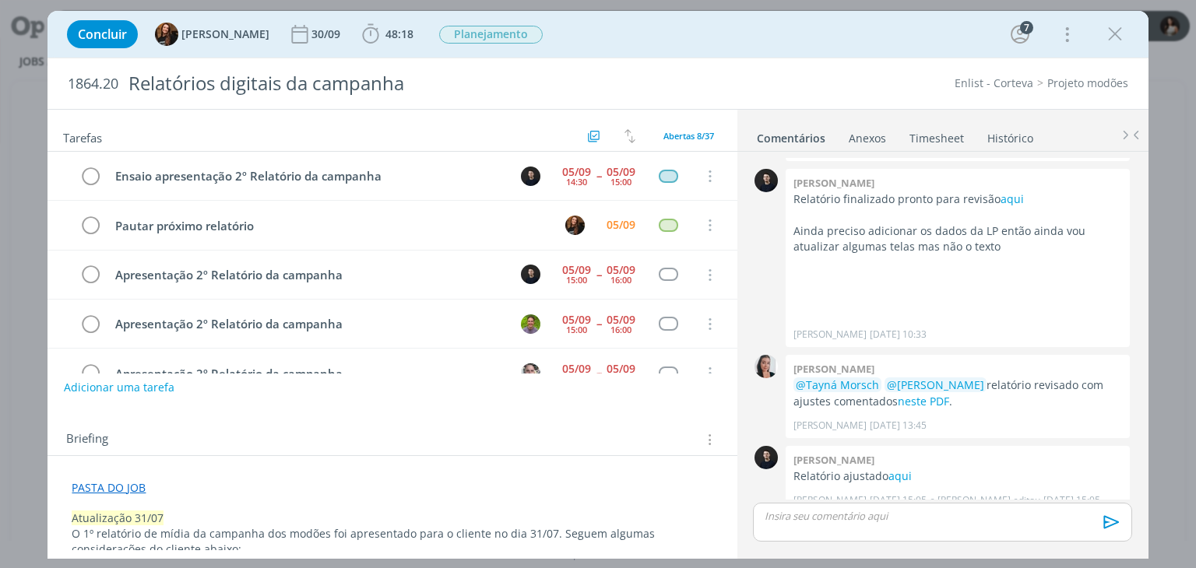
click at [952, 136] on link "Timesheet" at bounding box center [936, 135] width 56 height 23
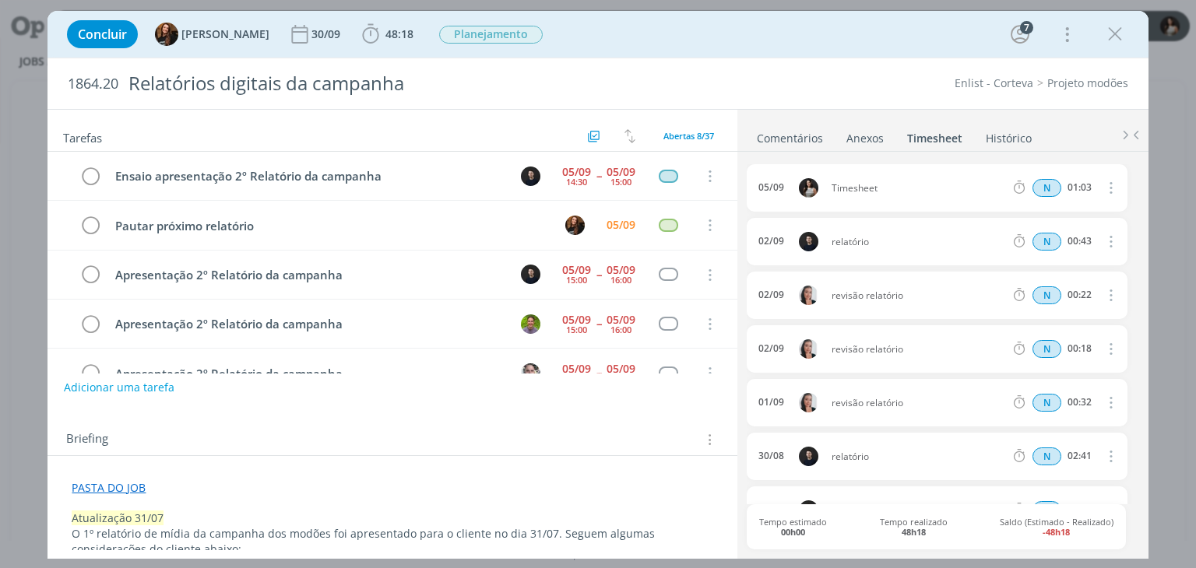
click at [1101, 184] on icon "dialog" at bounding box center [1109, 187] width 17 height 19
click at [1077, 230] on link "Editar" at bounding box center [1065, 239] width 123 height 25
drag, startPoint x: 886, startPoint y: 191, endPoint x: 800, endPoint y: 194, distance: 85.7
click at [800, 194] on div "05/09 16:05 Timesheet Selecione a tarefa N 01:03" at bounding box center [937, 187] width 380 height 47
click at [901, 97] on div "1864.20 Relatórios digitais da campanha Enlist - Corteva Projeto modões" at bounding box center [597, 83] width 1100 height 51
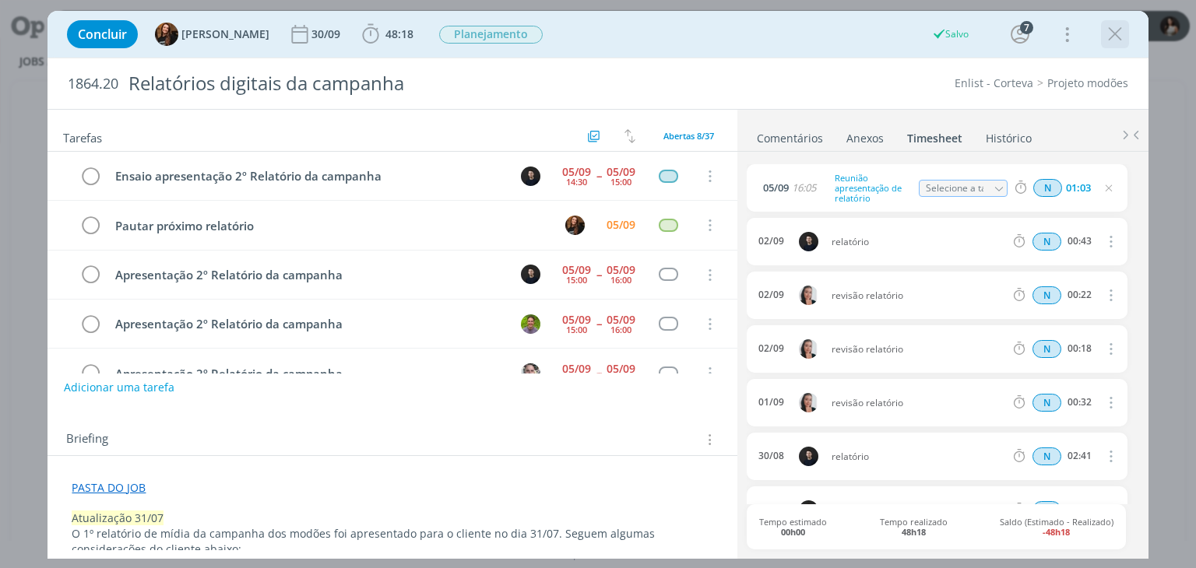
click at [1123, 36] on icon "dialog" at bounding box center [1114, 34] width 23 height 23
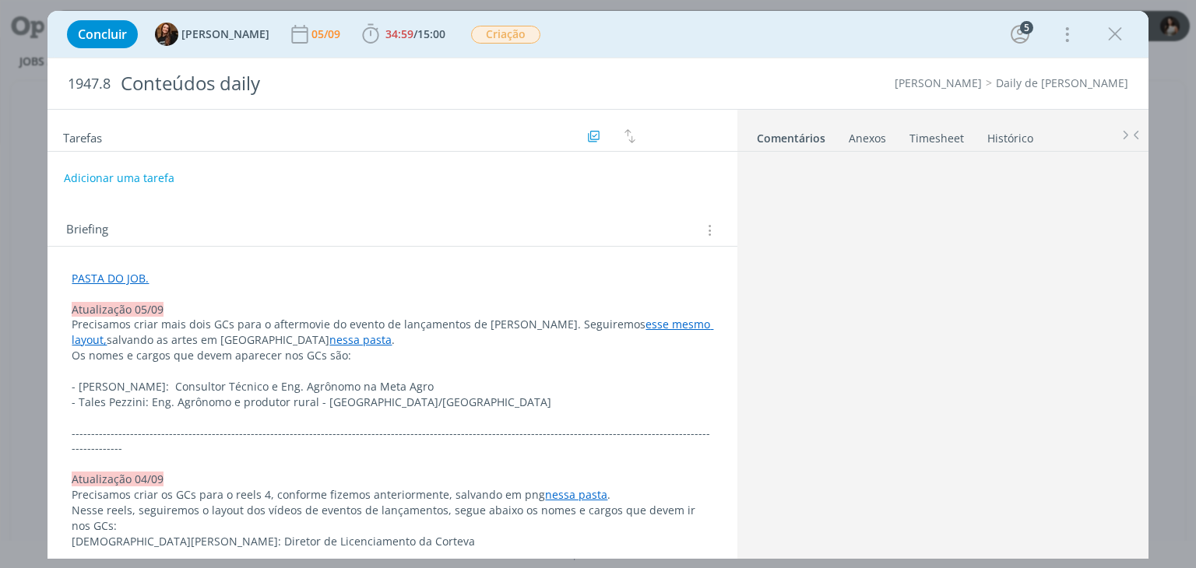
scroll to position [1361, 0]
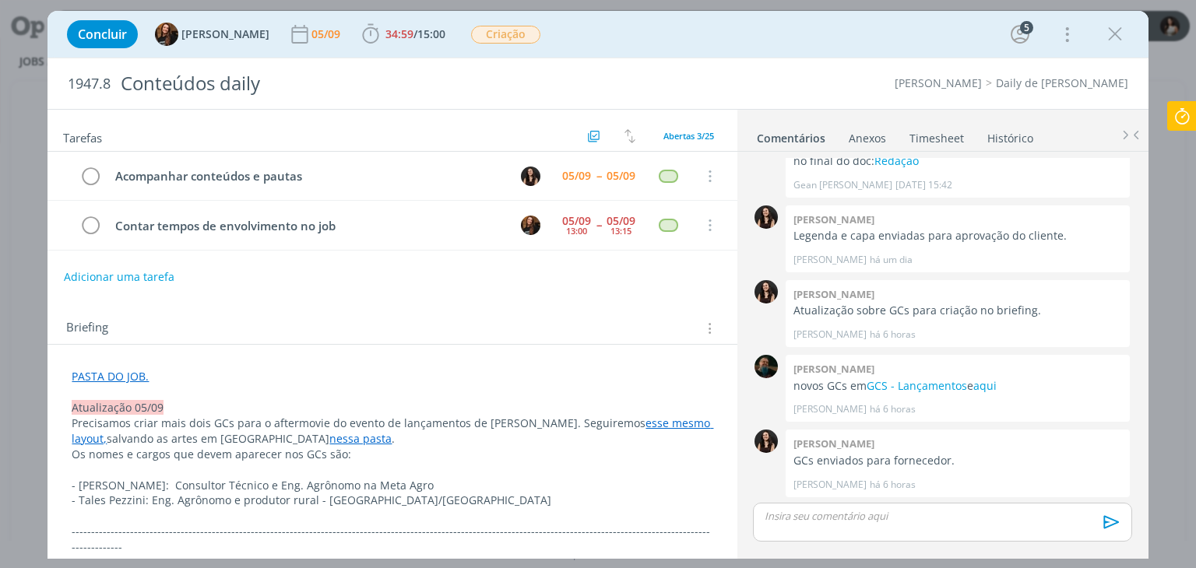
click at [908, 135] on link "Timesheet" at bounding box center [936, 135] width 56 height 23
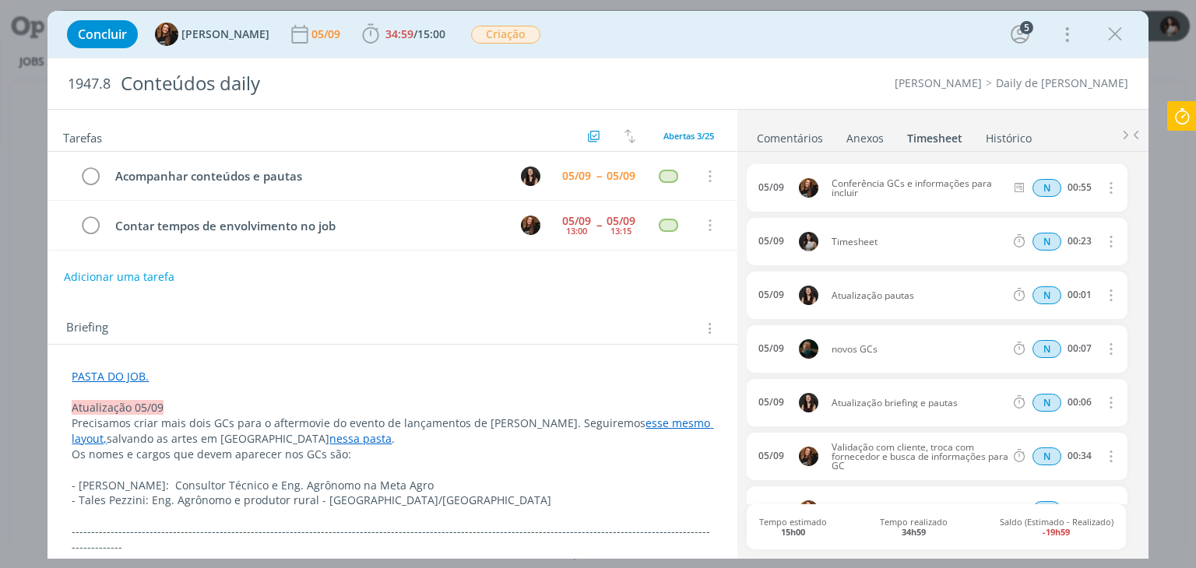
click at [1105, 241] on icon "dialog" at bounding box center [1109, 241] width 17 height 19
click at [1062, 285] on link "Editar" at bounding box center [1065, 292] width 123 height 25
drag, startPoint x: 887, startPoint y: 241, endPoint x: 810, endPoint y: 241, distance: 77.1
click at [810, 241] on div "05/09 16:42 Timesheet Selecione a tarefa N 00:23" at bounding box center [937, 241] width 380 height 47
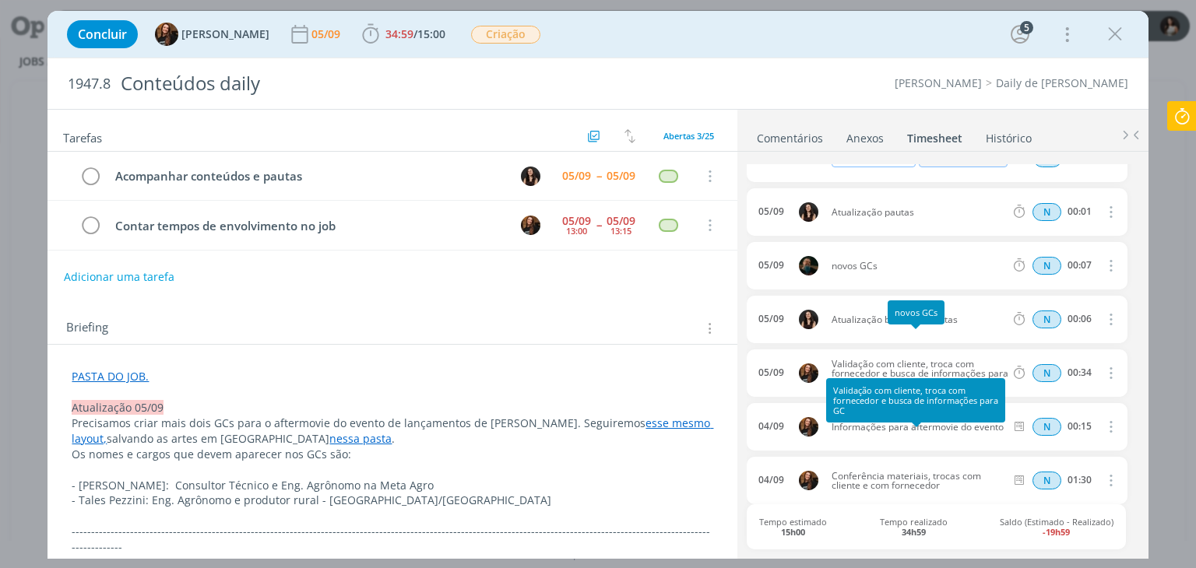
scroll to position [0, 0]
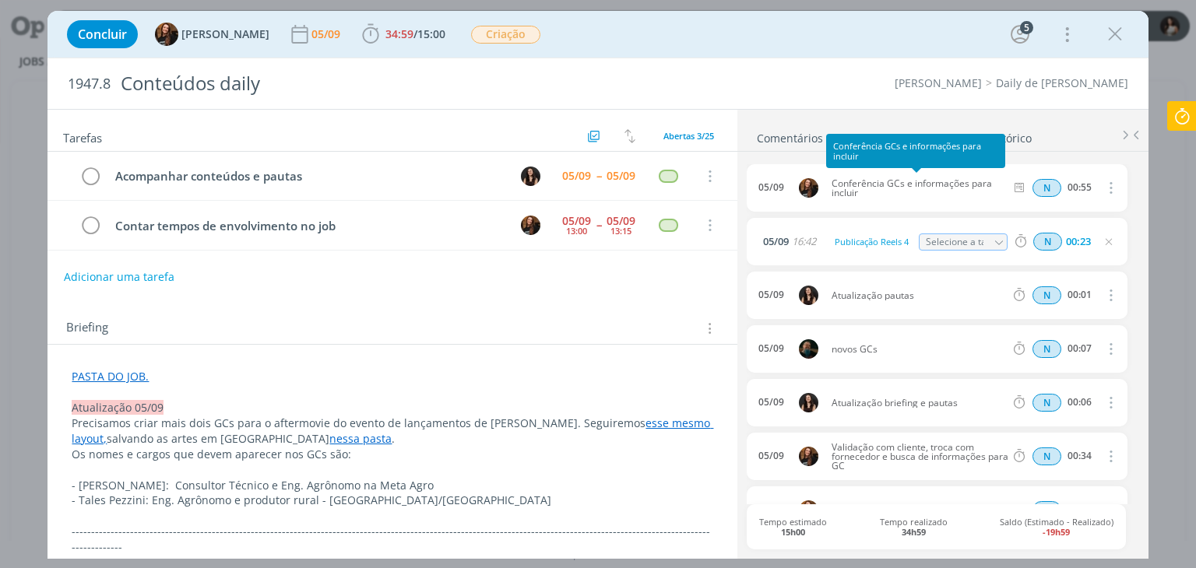
click at [893, 124] on li "Anexos 0" at bounding box center [875, 135] width 61 height 23
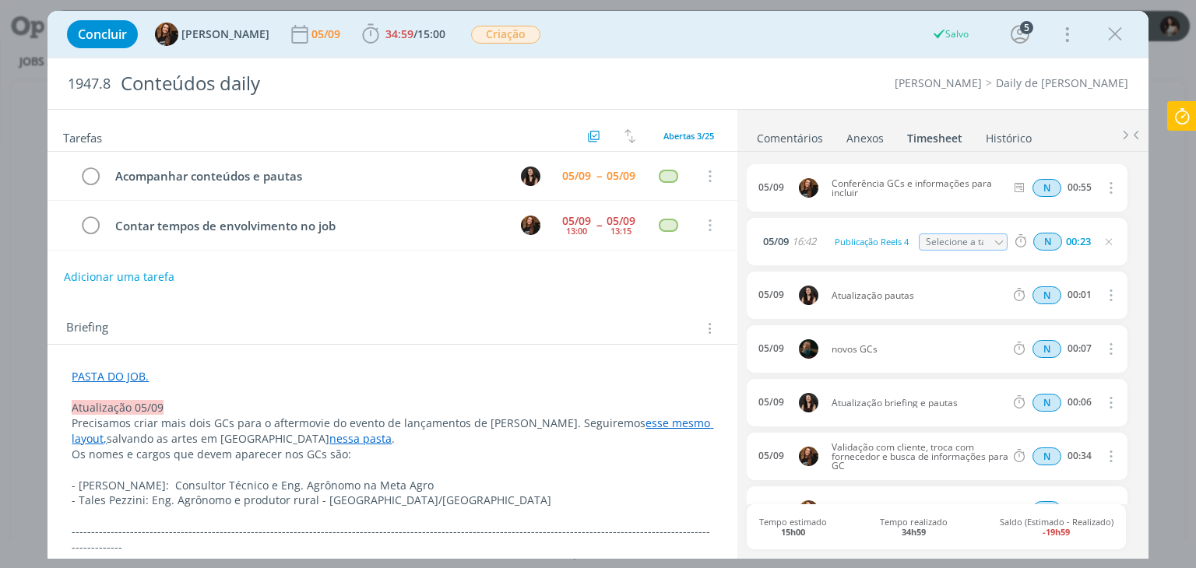
click at [789, 140] on link "Comentários" at bounding box center [790, 135] width 68 height 23
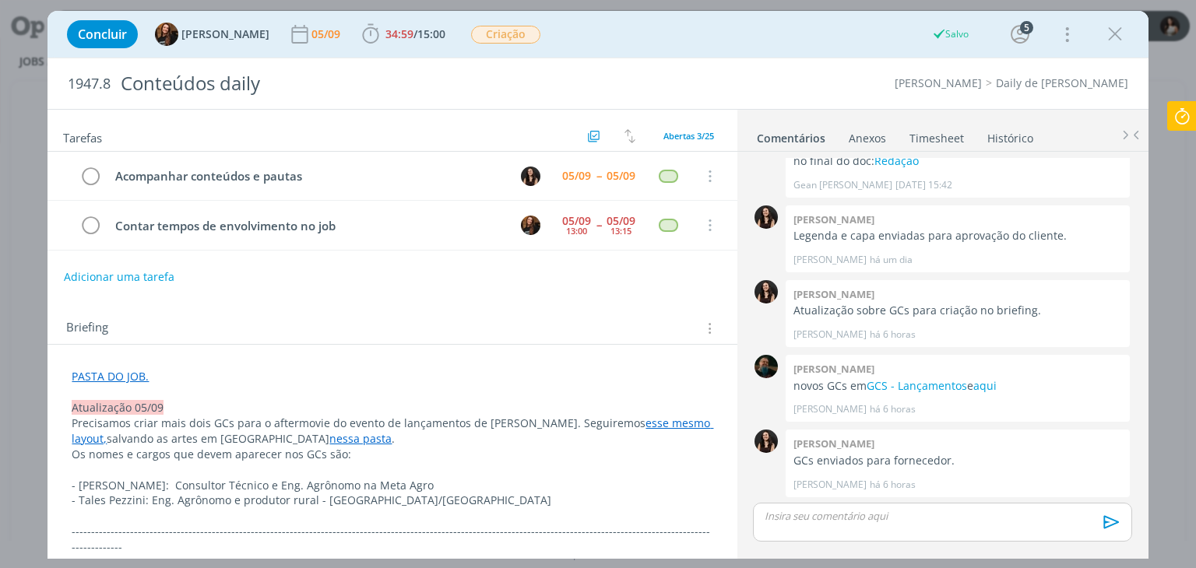
click at [877, 521] on p "dialog" at bounding box center [941, 516] width 353 height 14
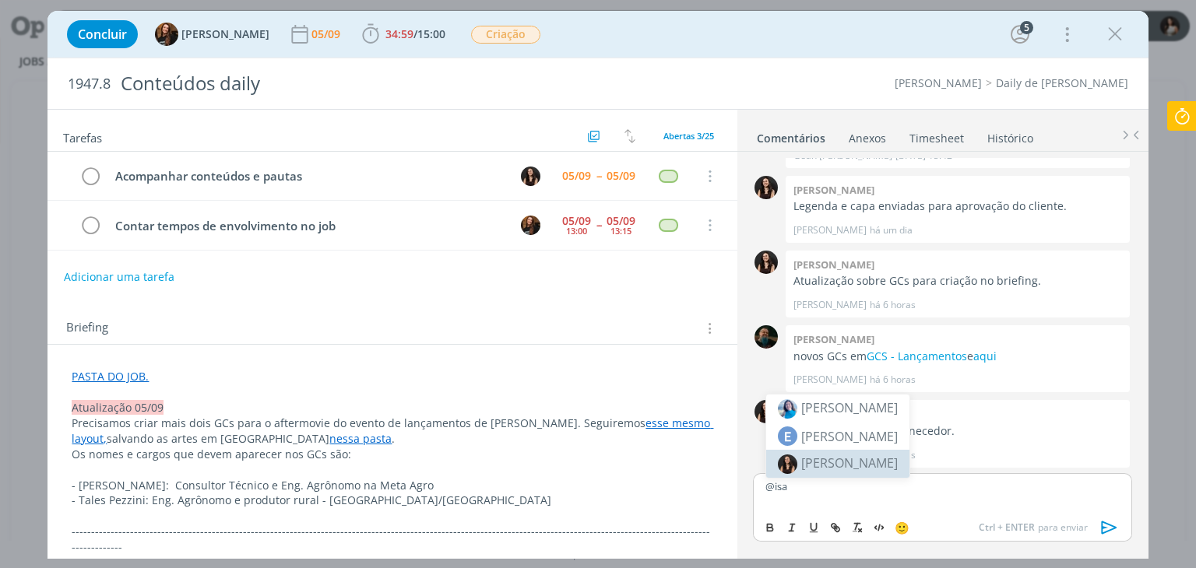
click at [847, 466] on span "[PERSON_NAME]" at bounding box center [849, 463] width 97 height 17
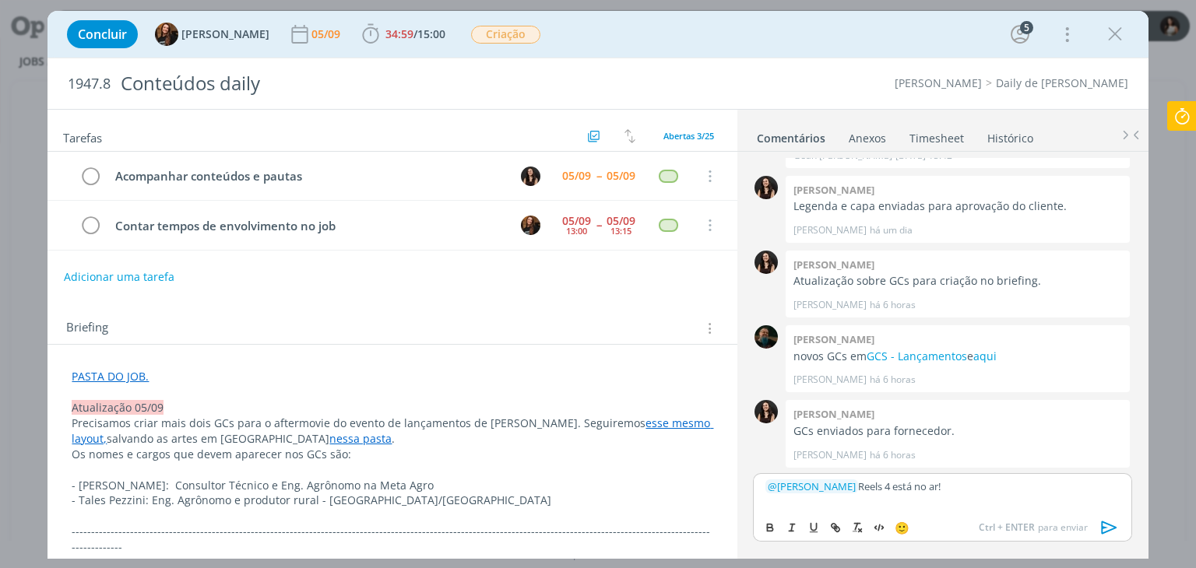
click at [1117, 532] on icon "dialog" at bounding box center [1109, 527] width 23 height 23
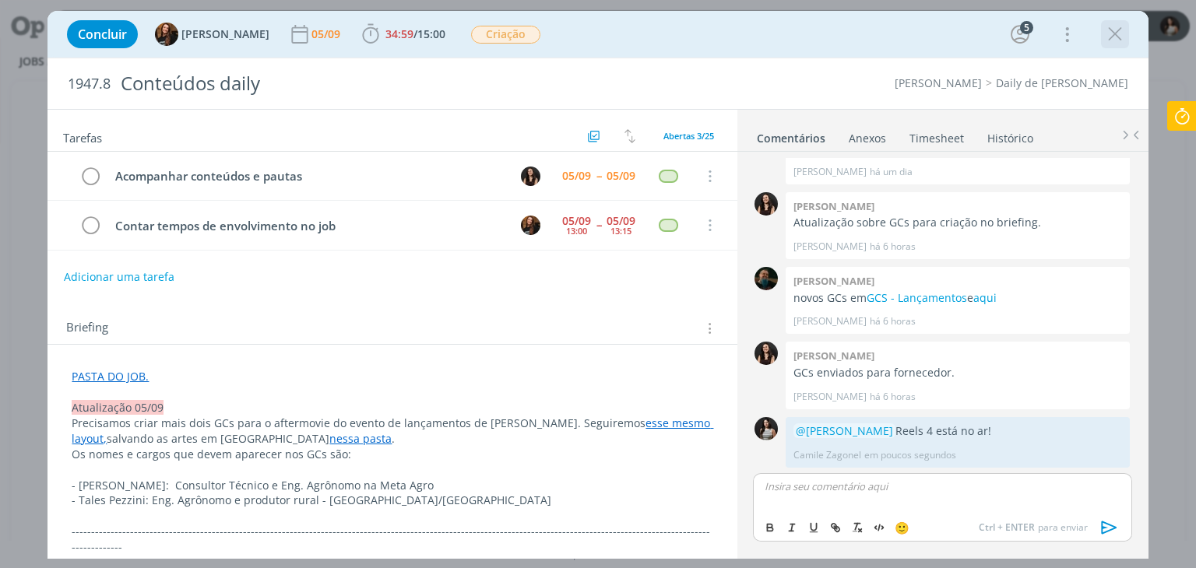
click at [1115, 43] on icon "dialog" at bounding box center [1114, 34] width 23 height 23
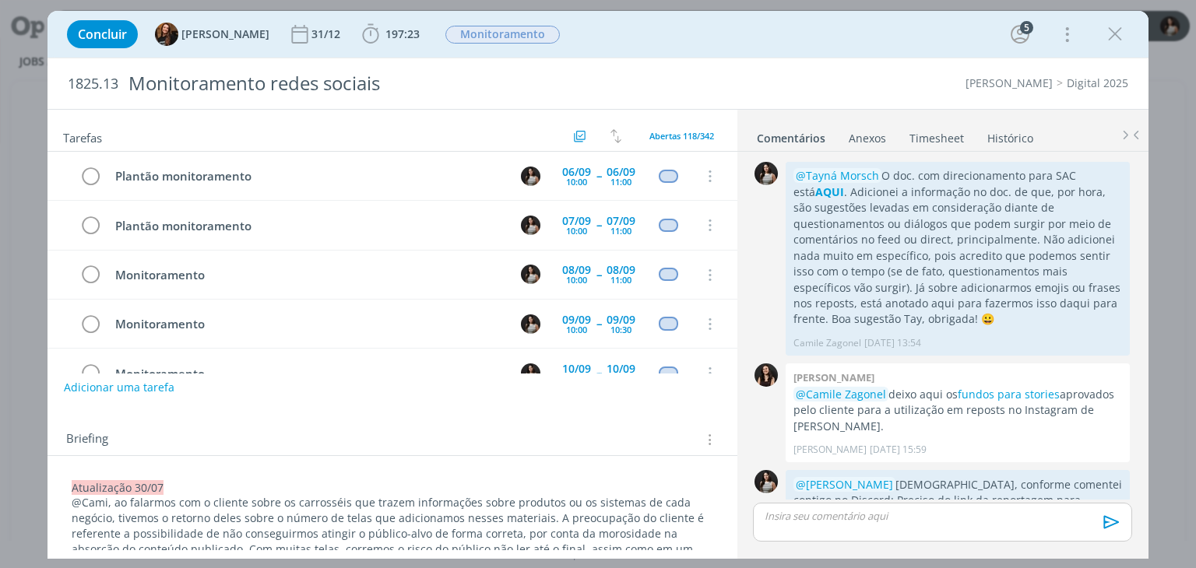
scroll to position [2361, 0]
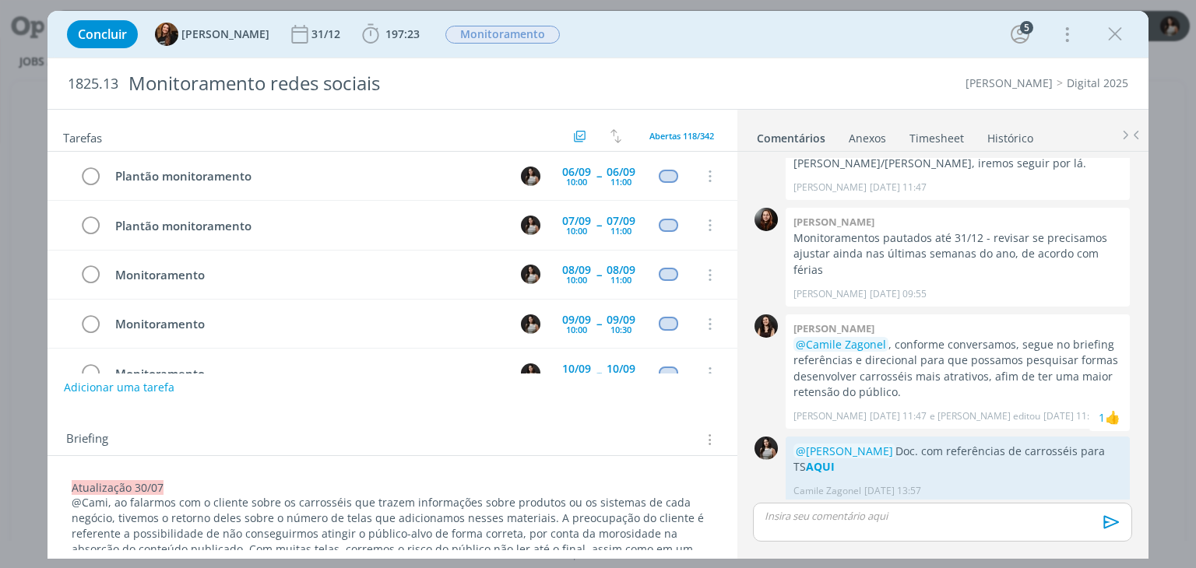
click at [947, 137] on link "Timesheet" at bounding box center [936, 135] width 56 height 23
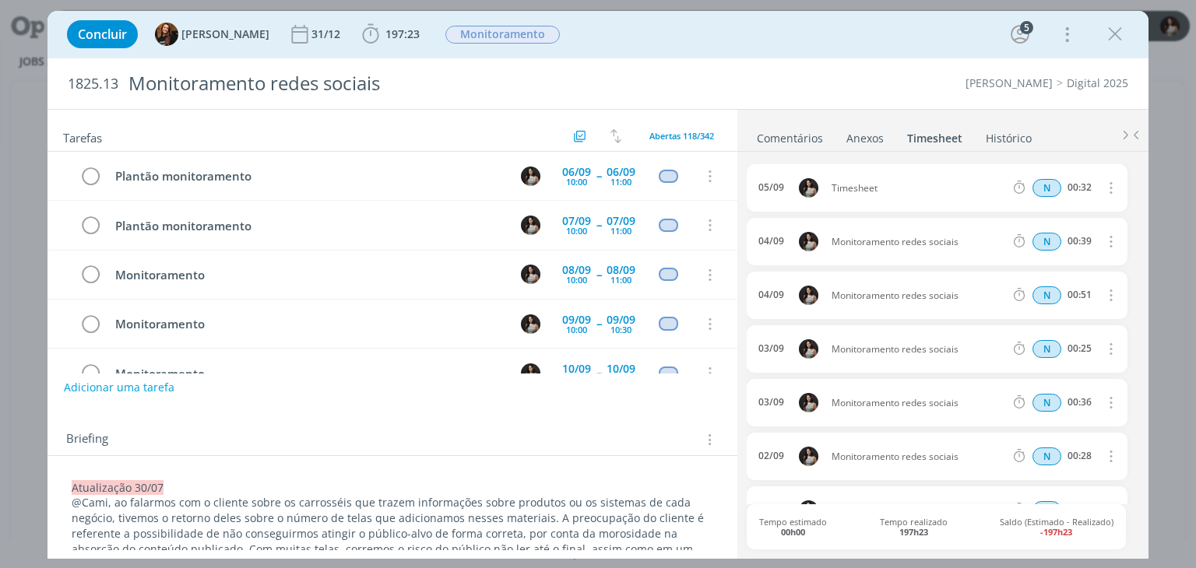
click at [1102, 186] on icon "dialog" at bounding box center [1109, 187] width 17 height 19
click at [1045, 242] on link "Editar" at bounding box center [1065, 239] width 123 height 25
drag, startPoint x: 885, startPoint y: 183, endPoint x: 790, endPoint y: 191, distance: 95.3
click at [790, 191] on div "[DATE] 17:13 Timesheet Selecione a tarefa N 00:32" at bounding box center [937, 187] width 380 height 47
click at [910, 90] on div "Cordius - Corteva Digital 2025" at bounding box center [911, 84] width 448 height 16
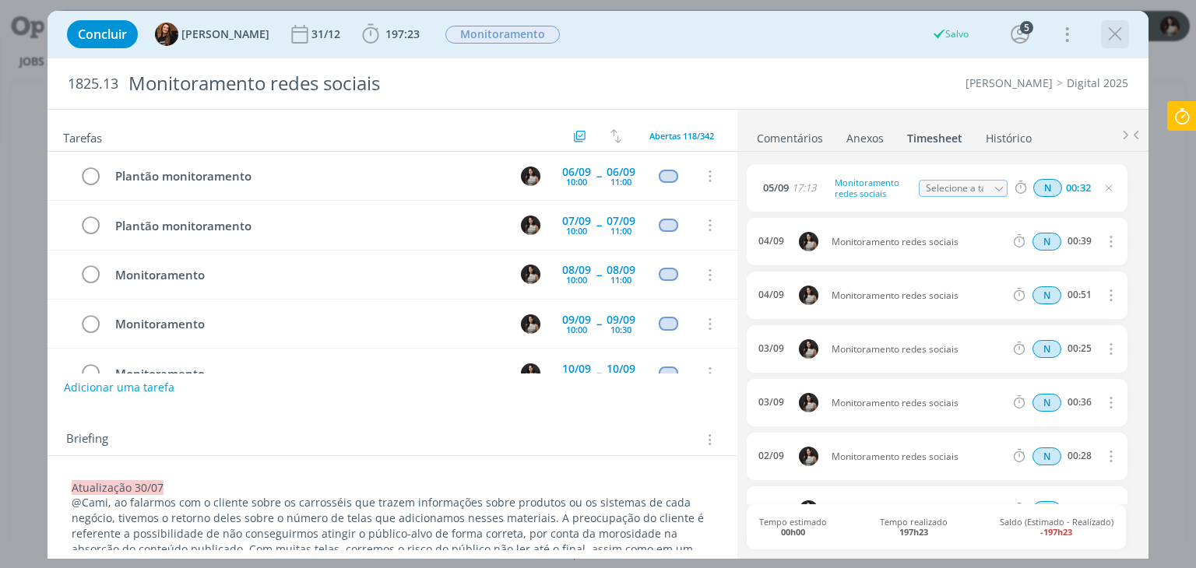
click at [1112, 32] on icon "dialog" at bounding box center [1114, 34] width 23 height 23
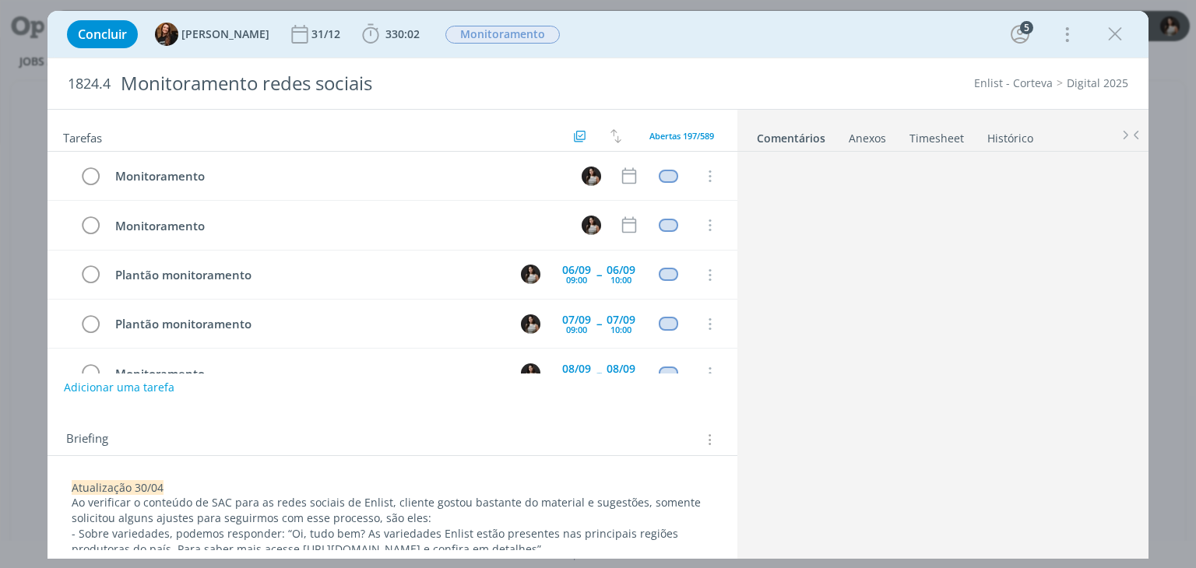
scroll to position [392, 0]
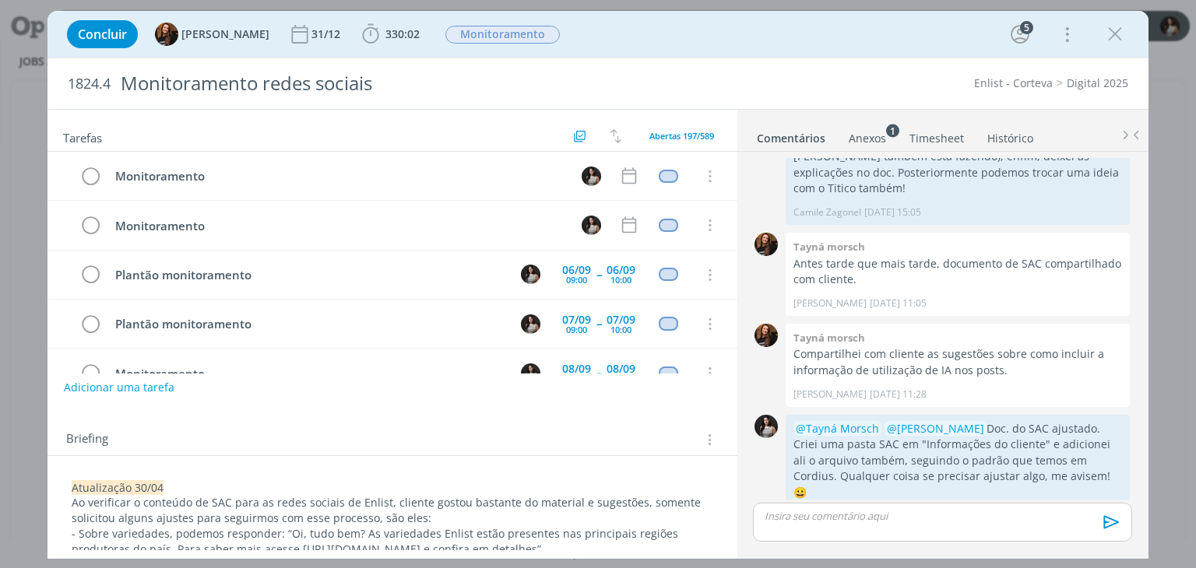
click at [938, 132] on link "Timesheet" at bounding box center [936, 135] width 56 height 23
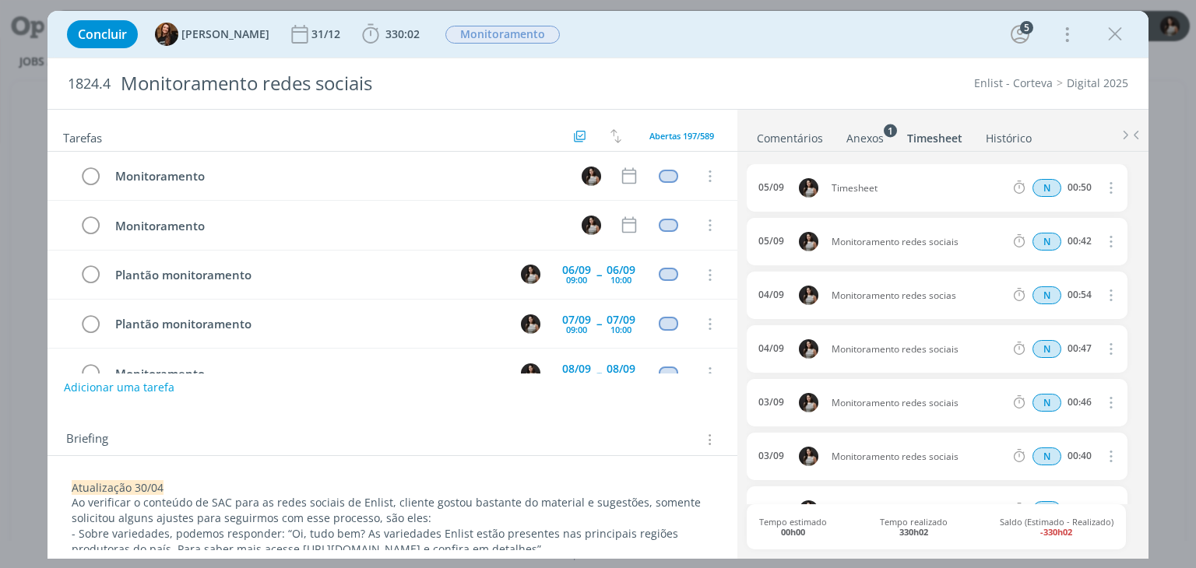
click at [1102, 185] on icon "dialog" at bounding box center [1109, 187] width 17 height 19
click at [1063, 232] on link "Editar" at bounding box center [1065, 239] width 123 height 25
drag, startPoint x: 894, startPoint y: 191, endPoint x: 792, endPoint y: 197, distance: 102.1
click at [792, 197] on div "[DATE] 18:03 Timesheet Selecione a tarefa N 00:50" at bounding box center [937, 187] width 380 height 47
click at [794, 128] on link "Comentários" at bounding box center [790, 135] width 68 height 23
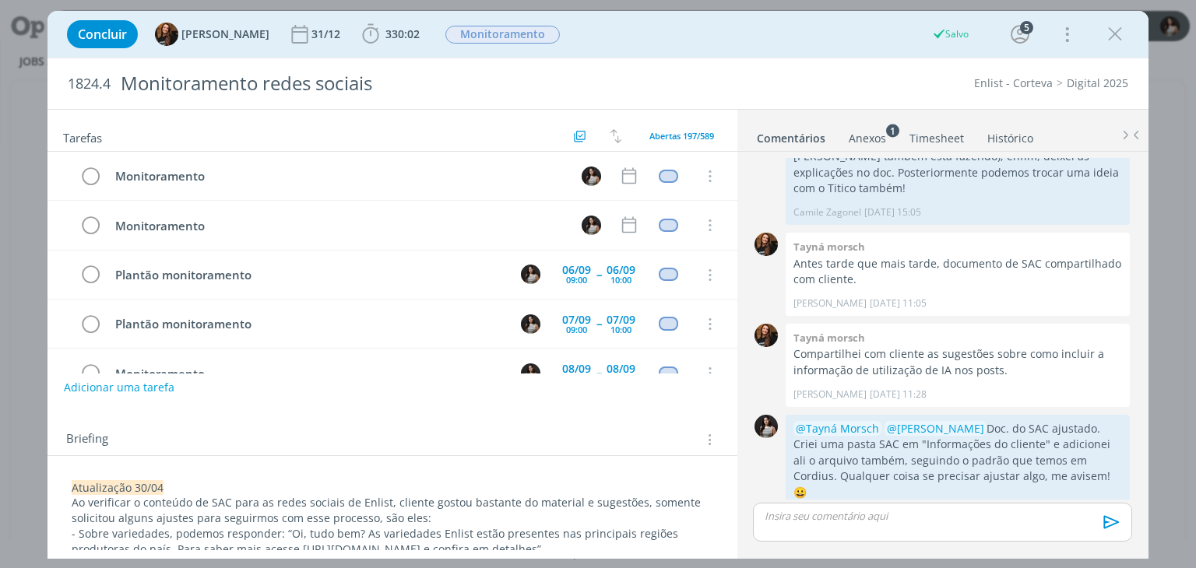
click at [955, 135] on link "Timesheet" at bounding box center [936, 135] width 56 height 23
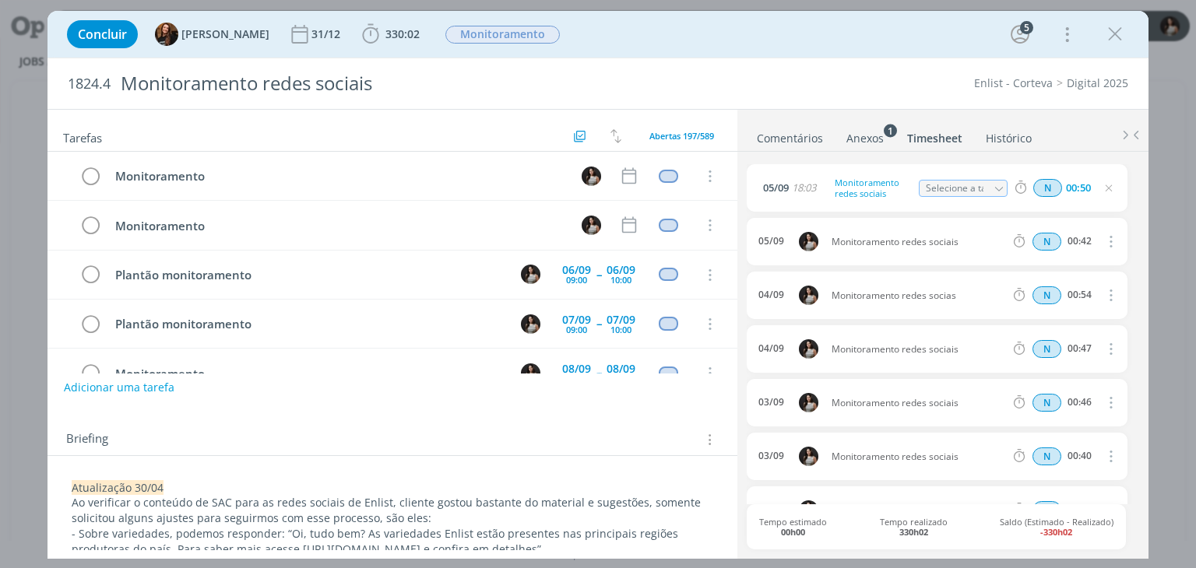
click at [799, 135] on link "Comentários" at bounding box center [790, 135] width 68 height 23
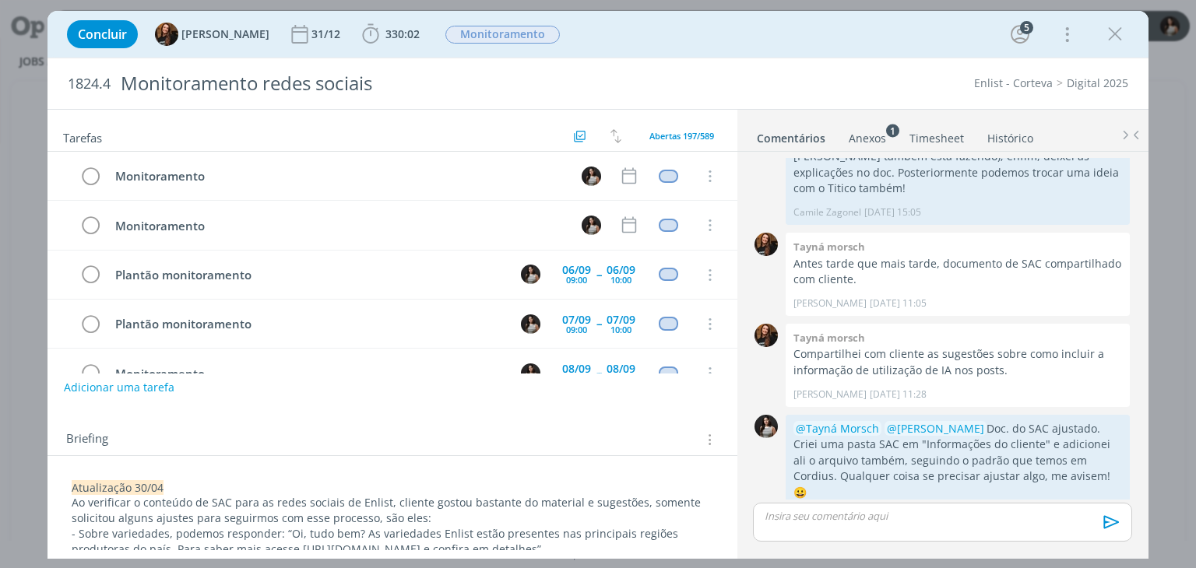
click at [910, 135] on link "Timesheet" at bounding box center [936, 135] width 56 height 23
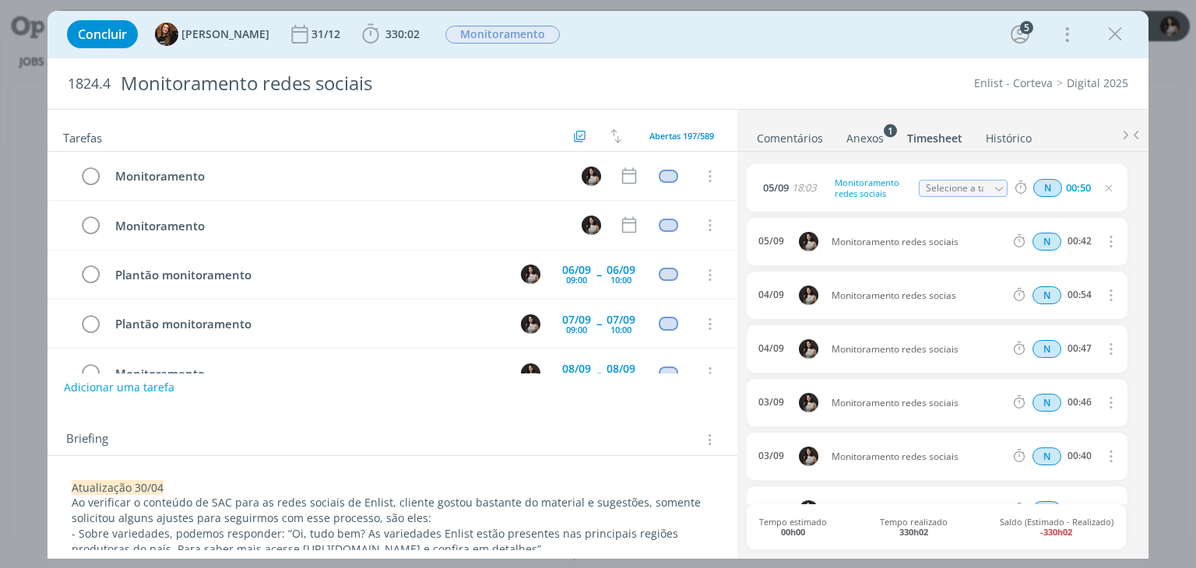
click at [791, 139] on link "Comentários" at bounding box center [790, 135] width 68 height 23
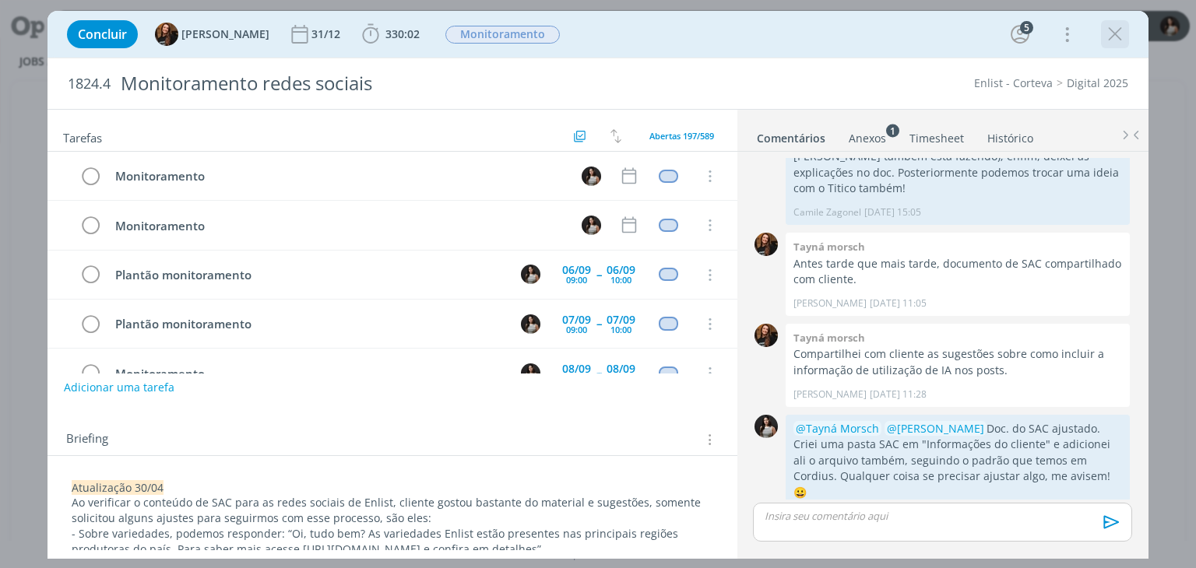
click at [1110, 37] on icon "dialog" at bounding box center [1114, 34] width 23 height 23
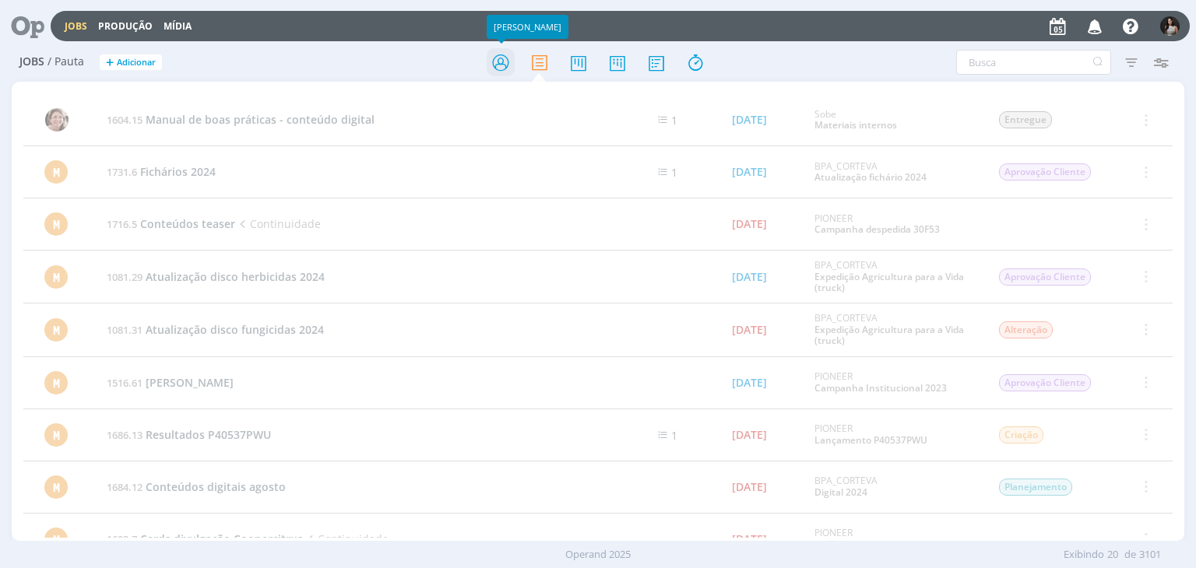
click at [504, 60] on icon at bounding box center [501, 62] width 28 height 30
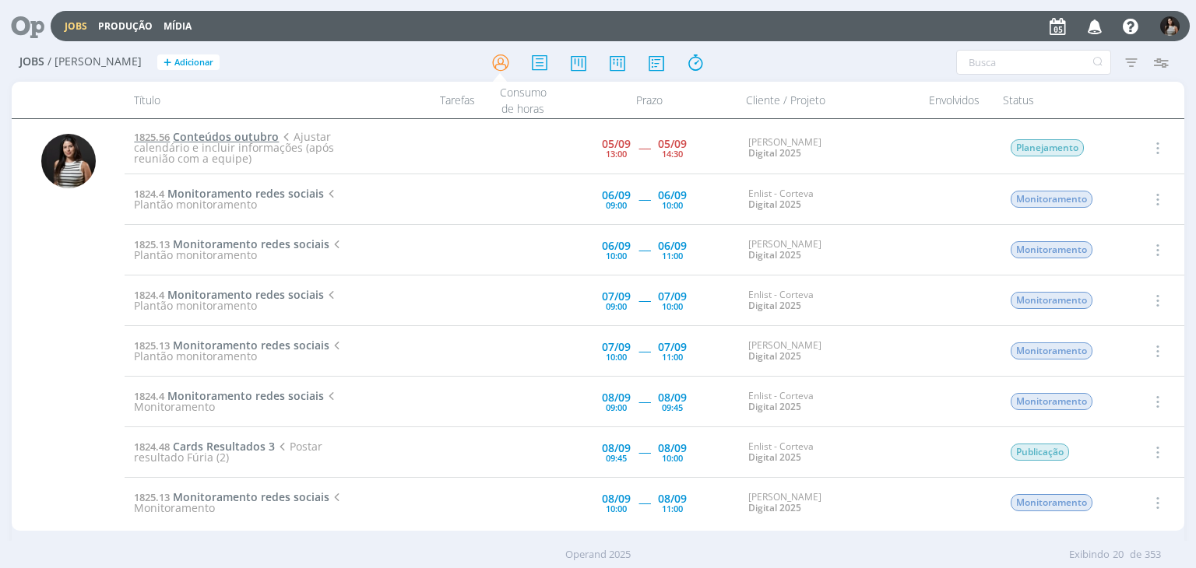
click at [241, 139] on span "Conteúdos outubro" at bounding box center [226, 136] width 106 height 15
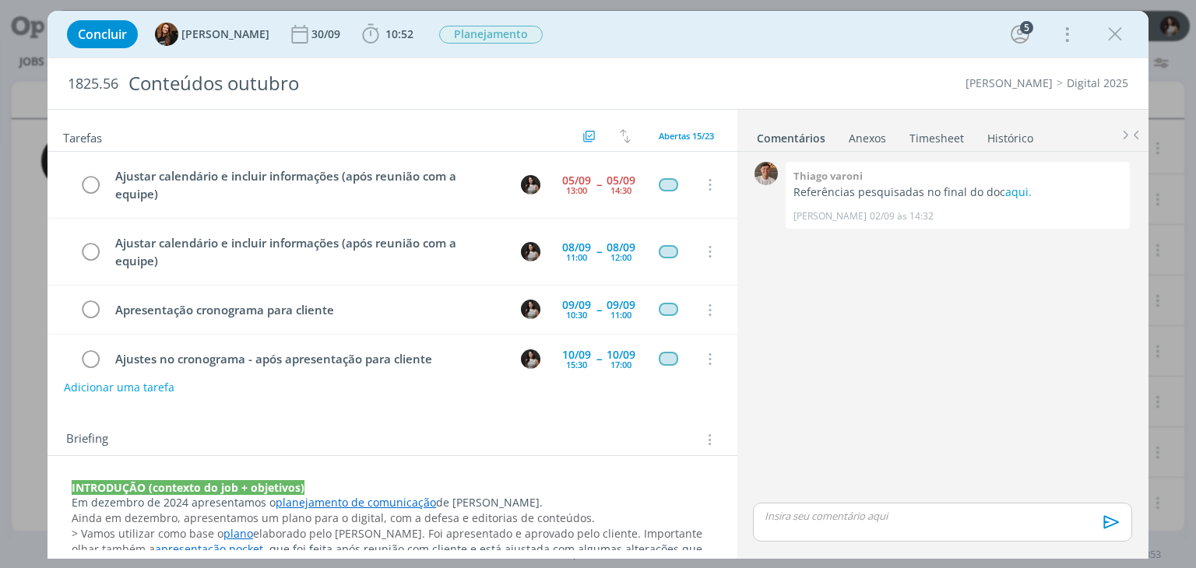
click at [937, 138] on link "Timesheet" at bounding box center [936, 135] width 56 height 23
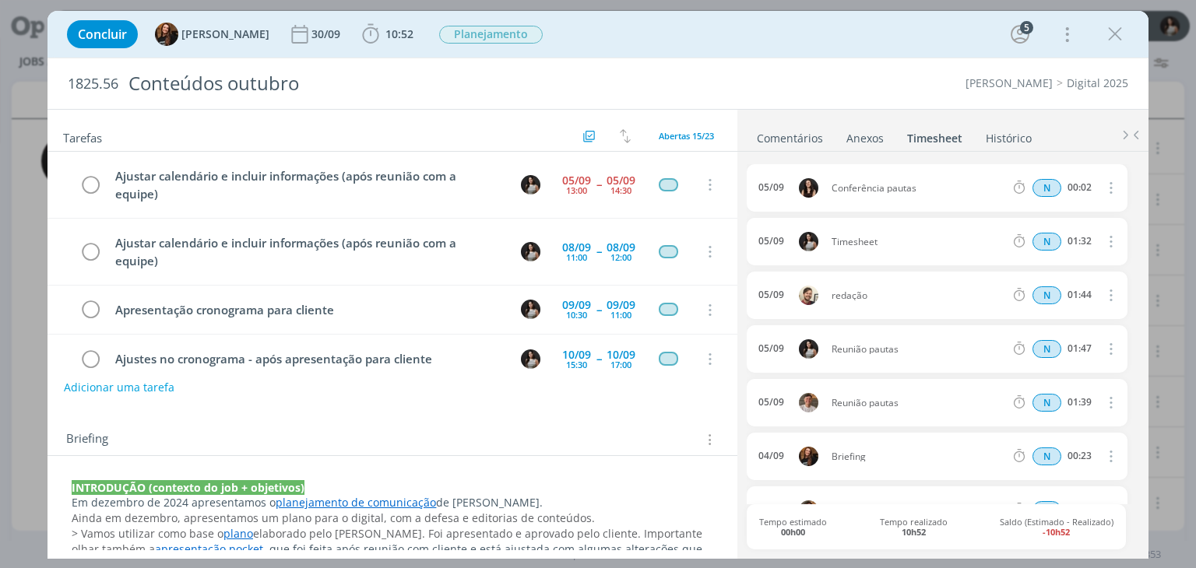
click at [1101, 234] on icon "dialog" at bounding box center [1109, 241] width 17 height 19
drag, startPoint x: 1051, startPoint y: 295, endPoint x: 893, endPoint y: 262, distance: 161.5
click at [1051, 294] on link "Editar" at bounding box center [1065, 292] width 123 height 25
drag, startPoint x: 881, startPoint y: 243, endPoint x: 813, endPoint y: 242, distance: 68.5
click at [813, 242] on div "[DATE] 14:45 Timesheet Selecione a tarefa N 01:32" at bounding box center [937, 241] width 380 height 47
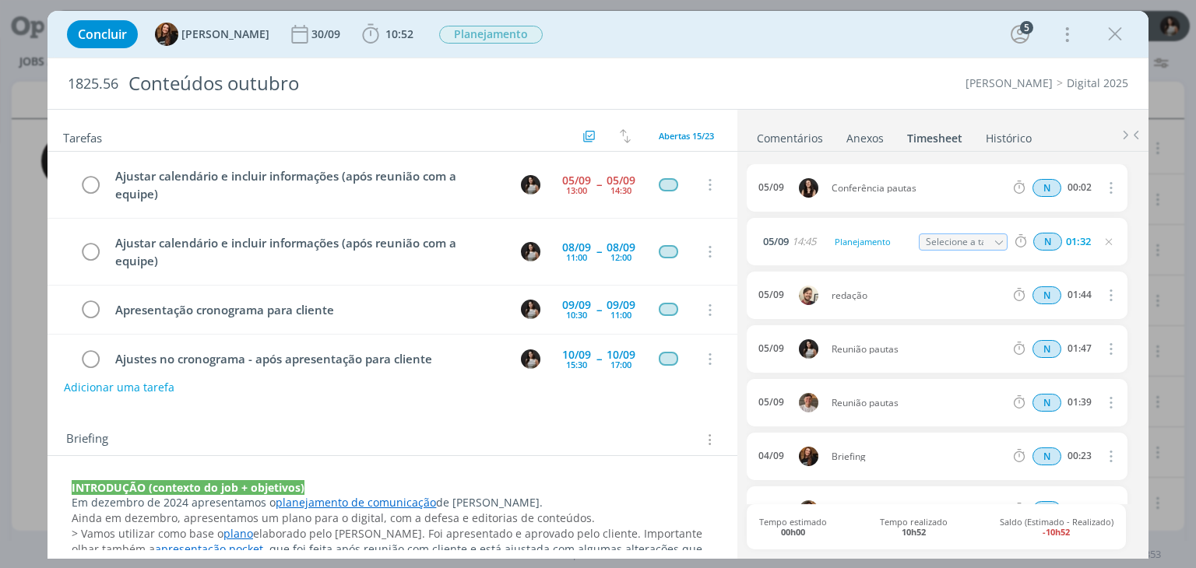
click at [904, 120] on ul "Comentários Anexos 0 Timesheet Histórico" at bounding box center [942, 131] width 411 height 42
click at [1121, 32] on icon "dialog" at bounding box center [1114, 34] width 23 height 23
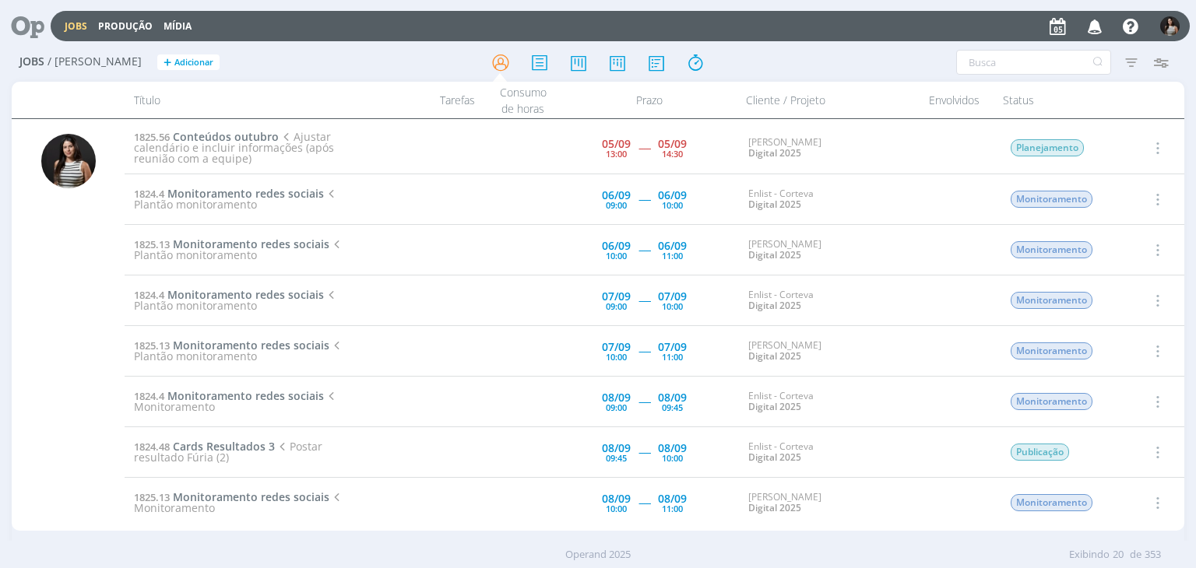
click at [1158, 146] on icon "button" at bounding box center [1155, 148] width 17 height 19
click at [1141, 196] on link "Concluir" at bounding box center [1112, 199] width 123 height 25
